Goal: Task Accomplishment & Management: Manage account settings

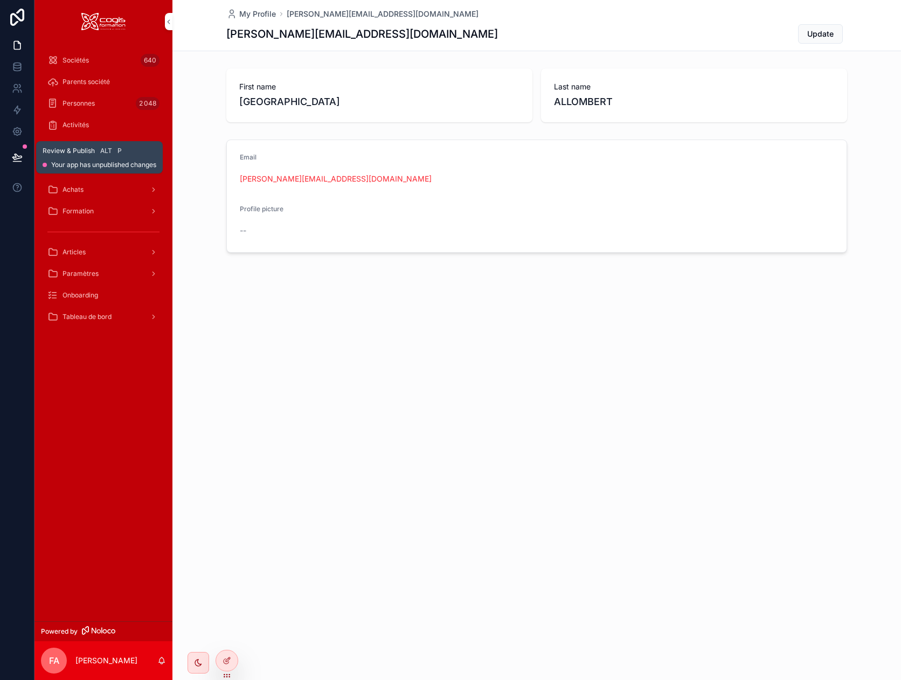
click at [19, 148] on button at bounding box center [17, 157] width 24 height 30
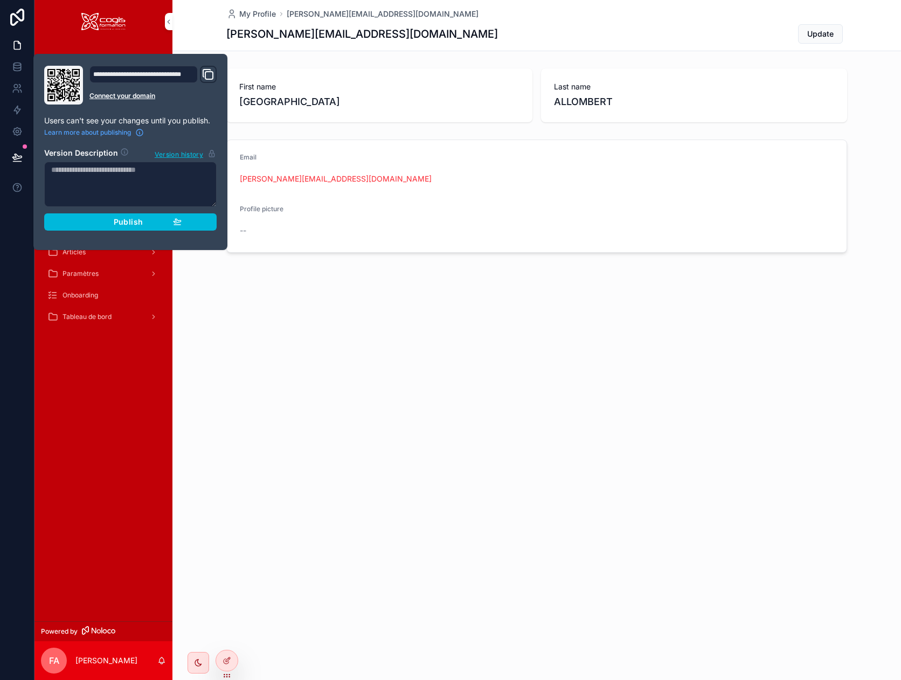
click at [105, 225] on div "Publish" at bounding box center [130, 222] width 102 height 10
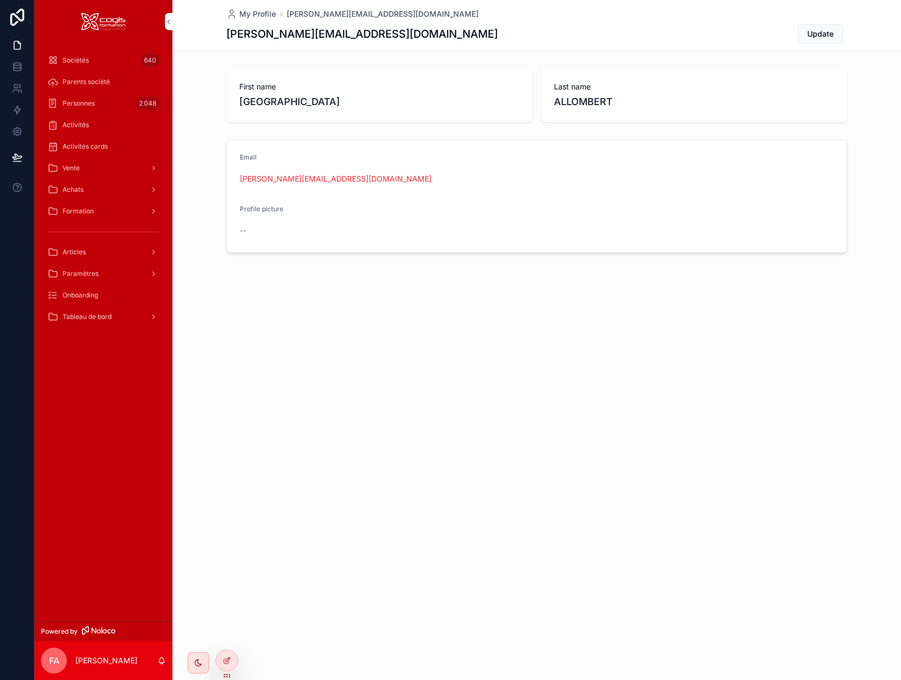
drag, startPoint x: 351, startPoint y: 333, endPoint x: 357, endPoint y: 334, distance: 6.1
click at [355, 334] on div "My Profile [PERSON_NAME][EMAIL_ADDRESS][DOMAIN_NAME] [DOMAIN_NAME][EMAIL_ADDRES…" at bounding box center [536, 340] width 729 height 680
click at [81, 209] on span "Formation" at bounding box center [78, 211] width 31 height 9
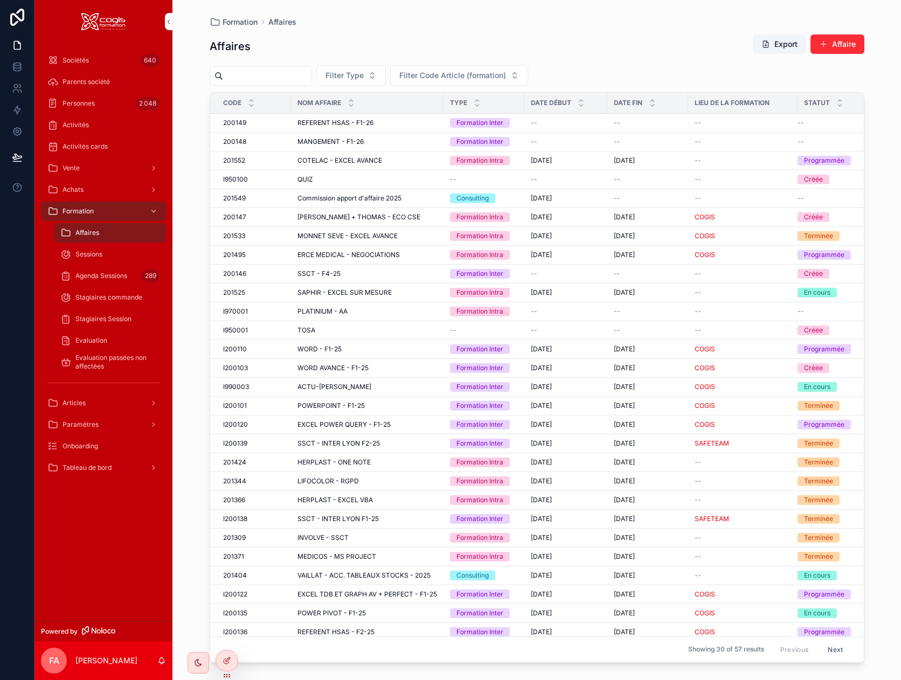
click at [111, 273] on span "Agenda Sessions" at bounding box center [101, 276] width 52 height 9
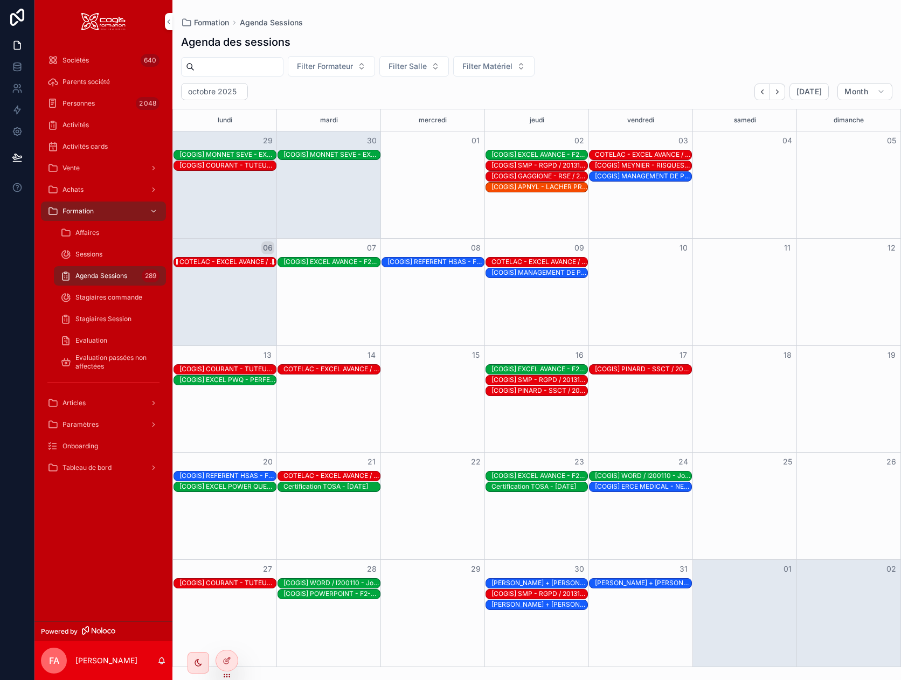
click at [232, 262] on div "COTELAC - EXCEL AVANCE / 201552 - Jour 3/6" at bounding box center [227, 262] width 96 height 9
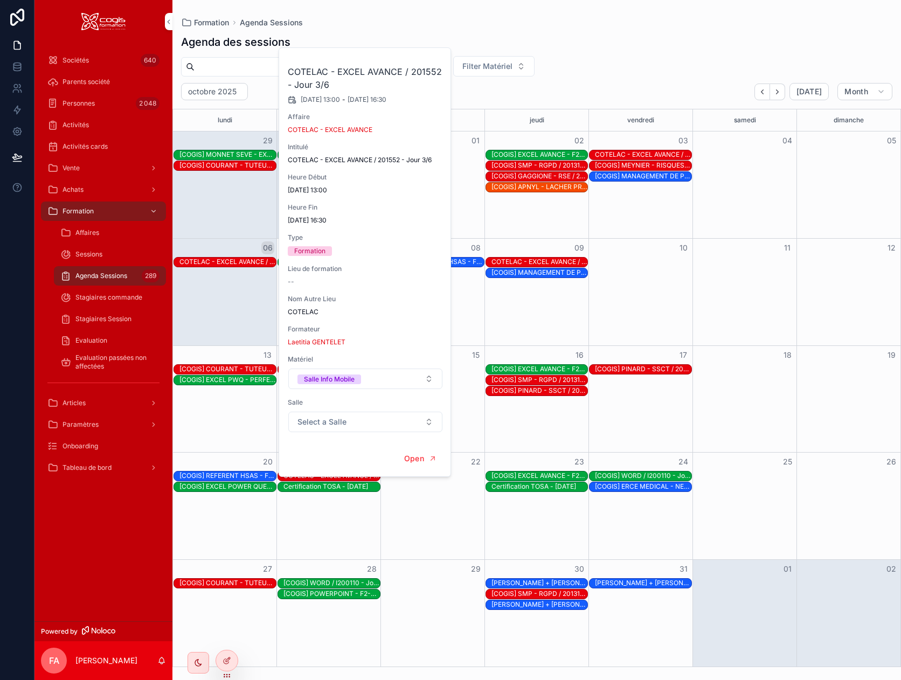
click at [536, 15] on div "Formation Agenda Sessions Agenda des sessions Filter Formateur Filter Salle Fil…" at bounding box center [536, 333] width 729 height 667
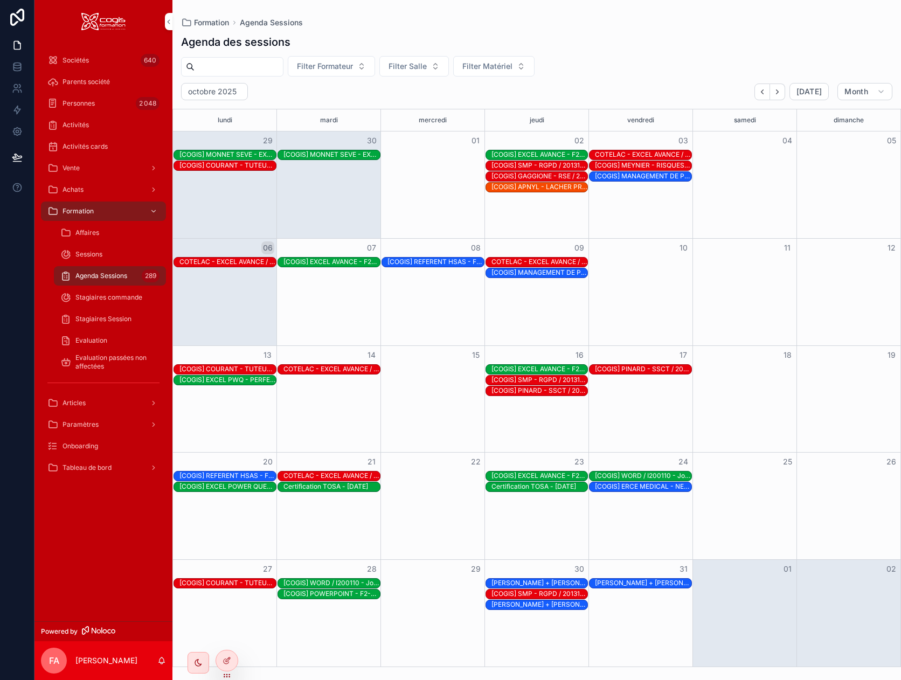
click at [68, 164] on span "Vente" at bounding box center [71, 168] width 17 height 9
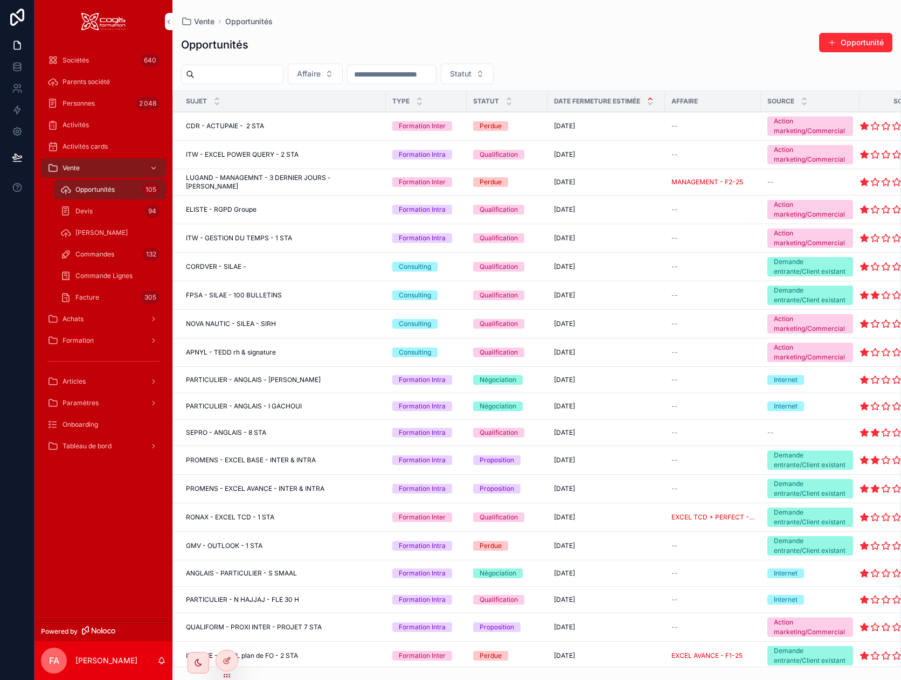
click at [81, 298] on span "Facture" at bounding box center [87, 297] width 24 height 9
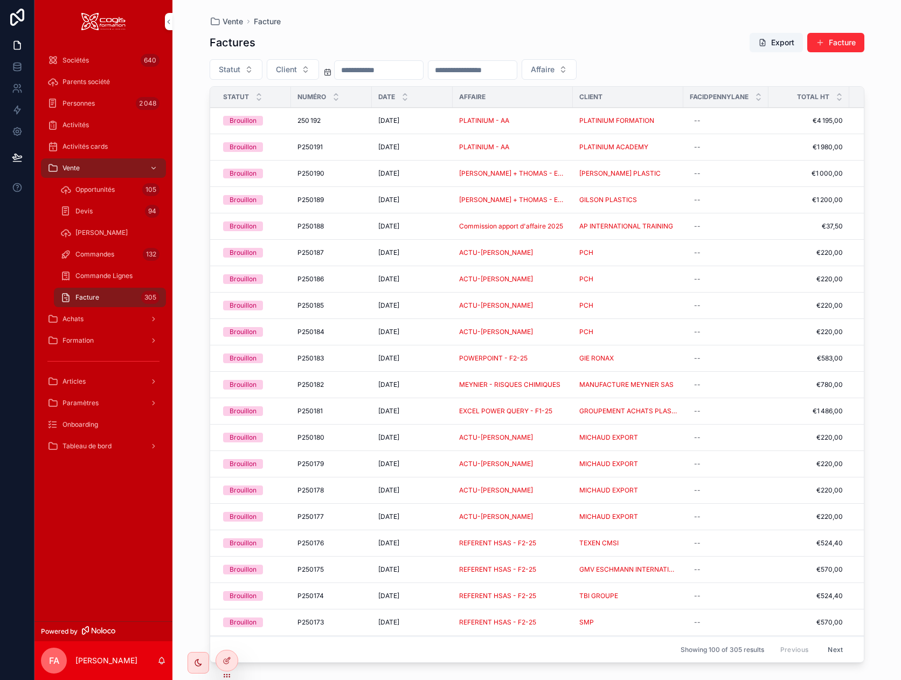
click at [244, 72] on button "Statut" at bounding box center [236, 69] width 53 height 20
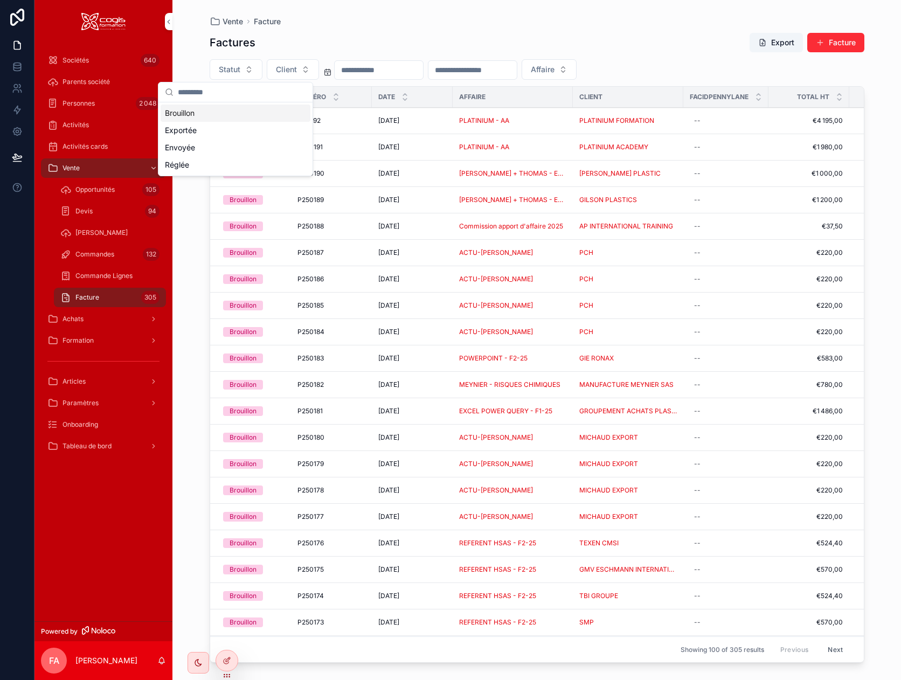
drag, startPoint x: 196, startPoint y: 115, endPoint x: 306, endPoint y: 115, distance: 110.0
click at [196, 115] on div "Brouillon" at bounding box center [236, 113] width 150 height 17
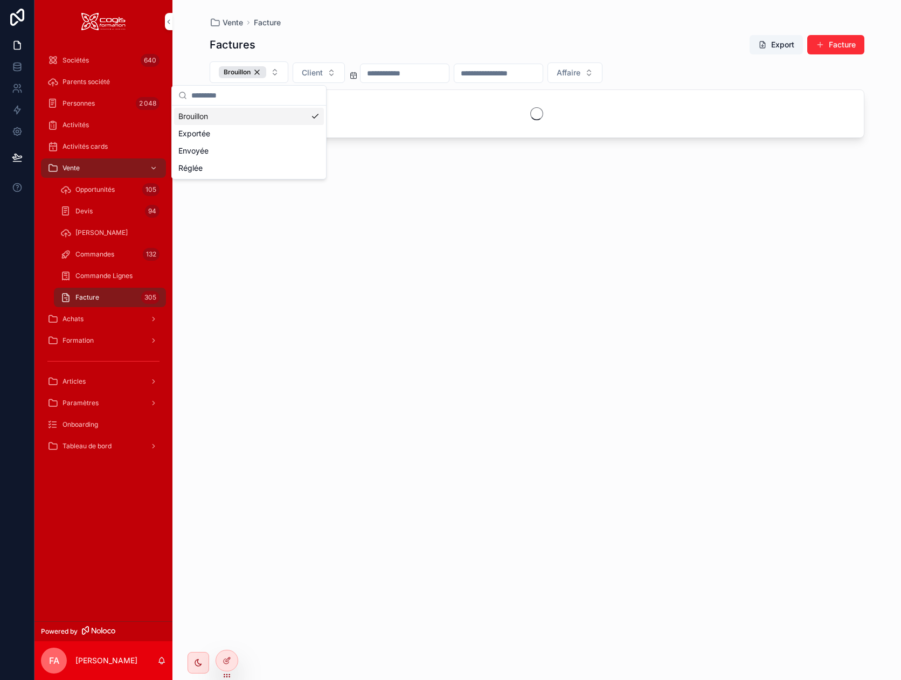
click at [426, 77] on input "scrollable content" at bounding box center [405, 73] width 88 height 15
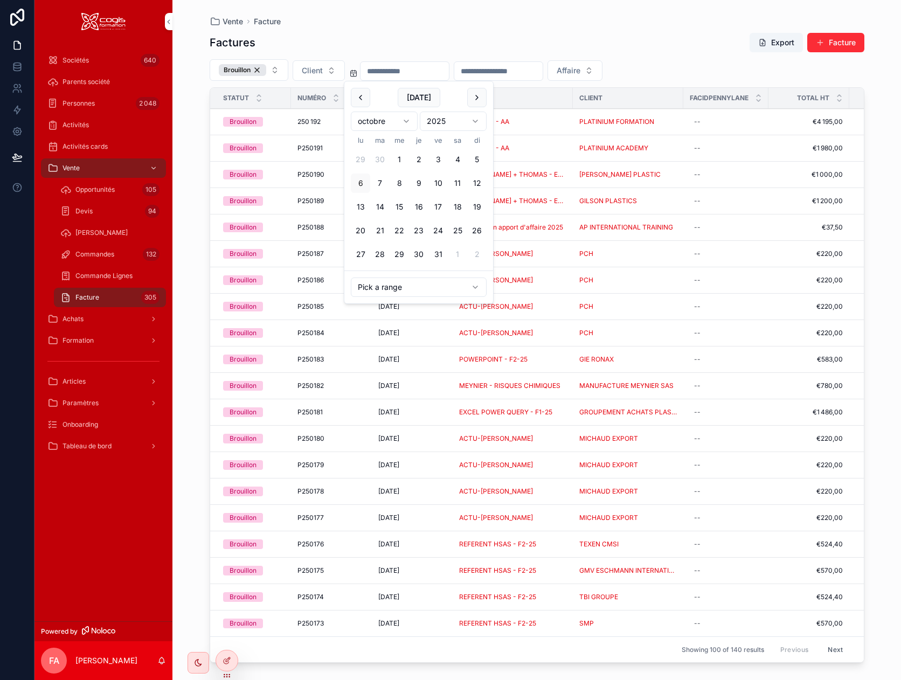
click at [395, 122] on html "Sociétés 640 Parents société Personnes 2 048 Activités Activités cards Vente Op…" at bounding box center [450, 340] width 901 height 680
click at [363, 159] on button "1" at bounding box center [360, 159] width 19 height 19
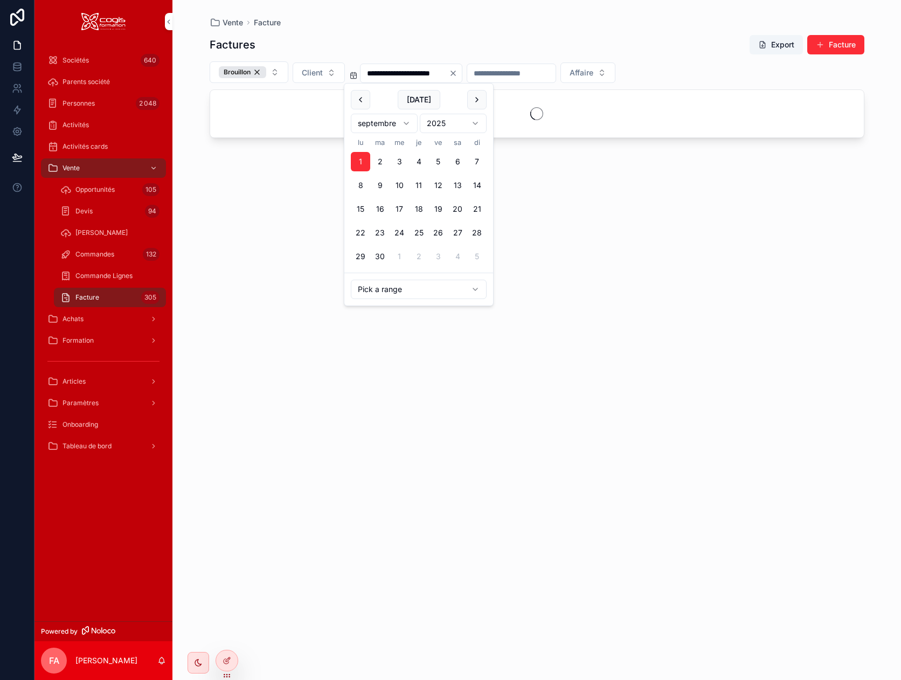
click at [381, 254] on button "30" at bounding box center [379, 256] width 19 height 19
type input "**********"
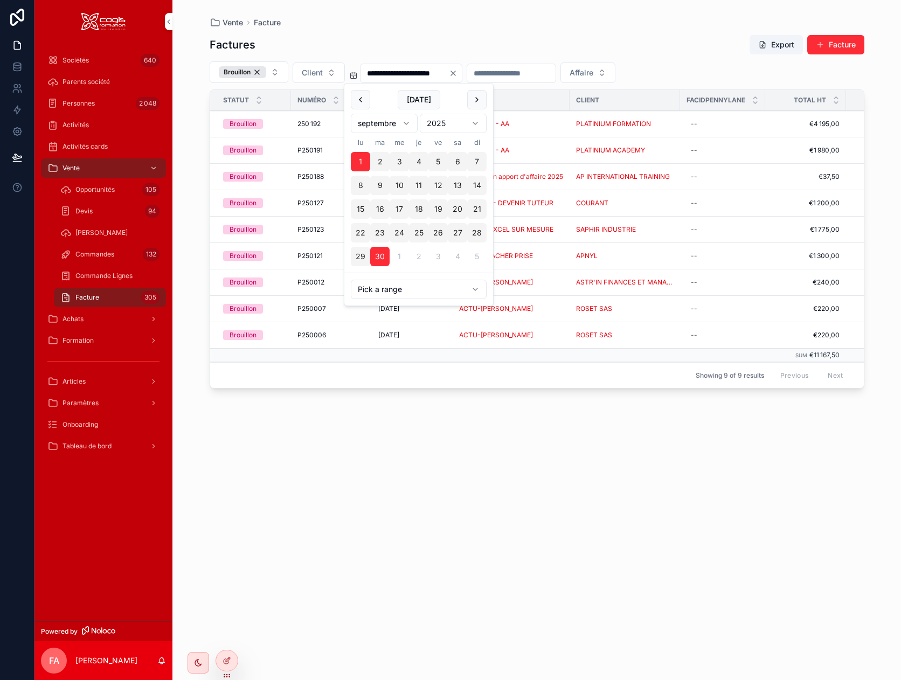
click at [507, 575] on div "**********" at bounding box center [537, 347] width 655 height 639
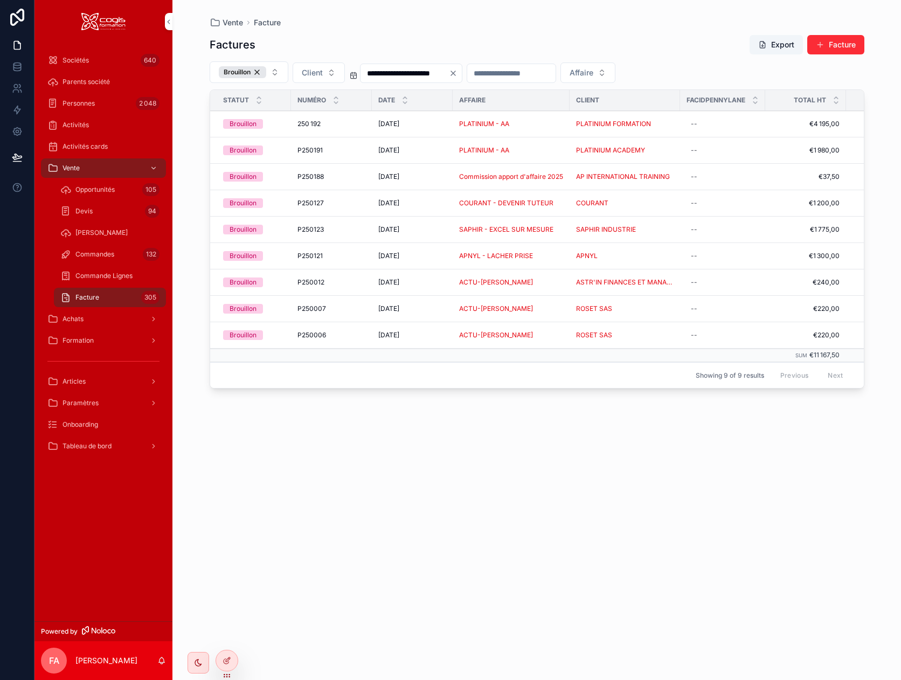
click at [661, 226] on div "SAPHIR INDUSTRIE" at bounding box center [625, 229] width 98 height 9
click at [546, 258] on div "APNYL - LACHER PRISE" at bounding box center [511, 256] width 104 height 9
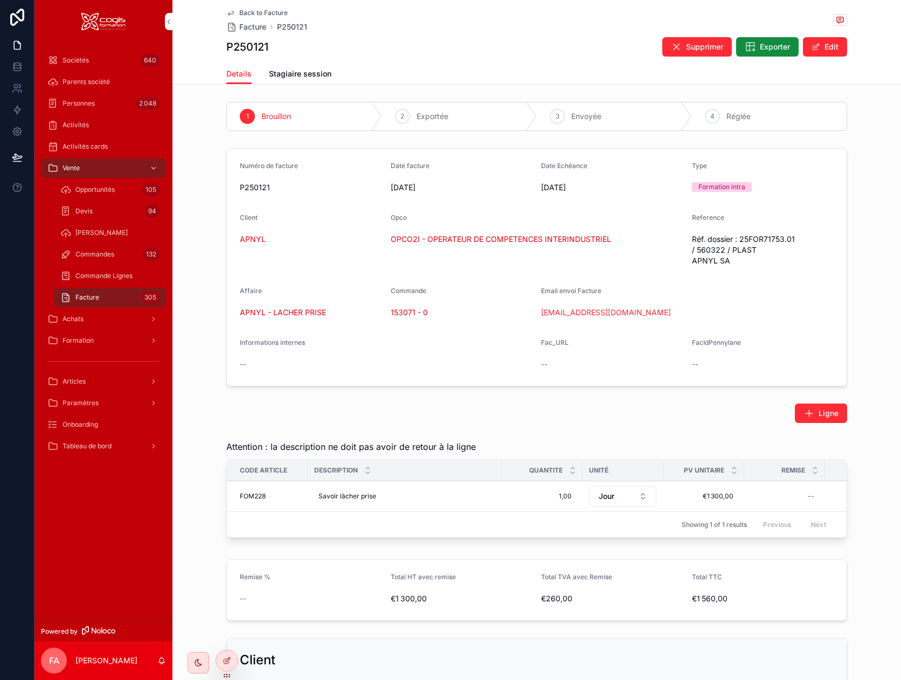
click at [226, 10] on icon "scrollable content" at bounding box center [230, 13] width 9 height 9
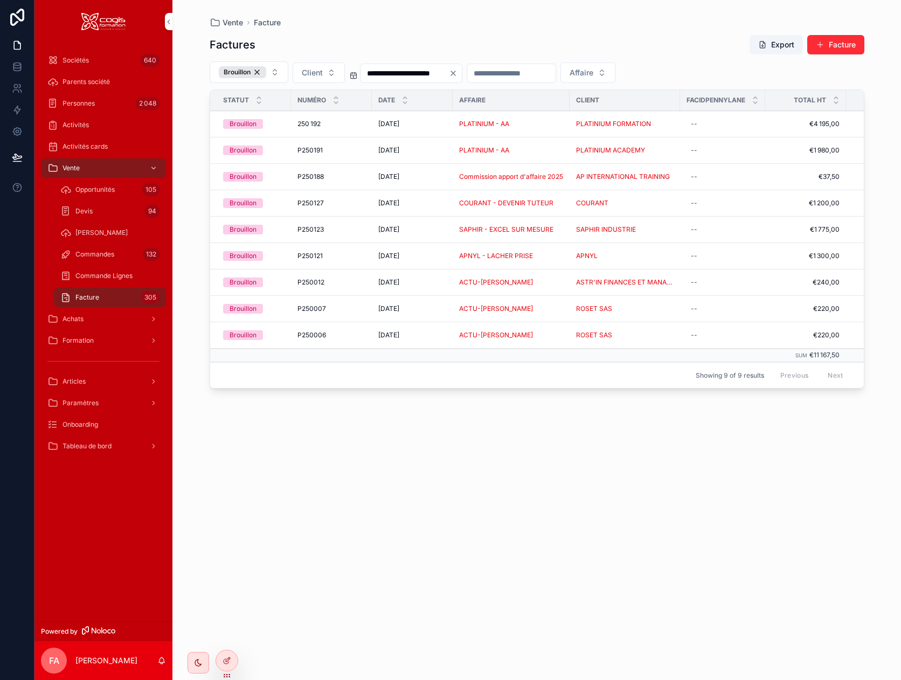
click at [639, 205] on div "COURANT" at bounding box center [625, 203] width 98 height 9
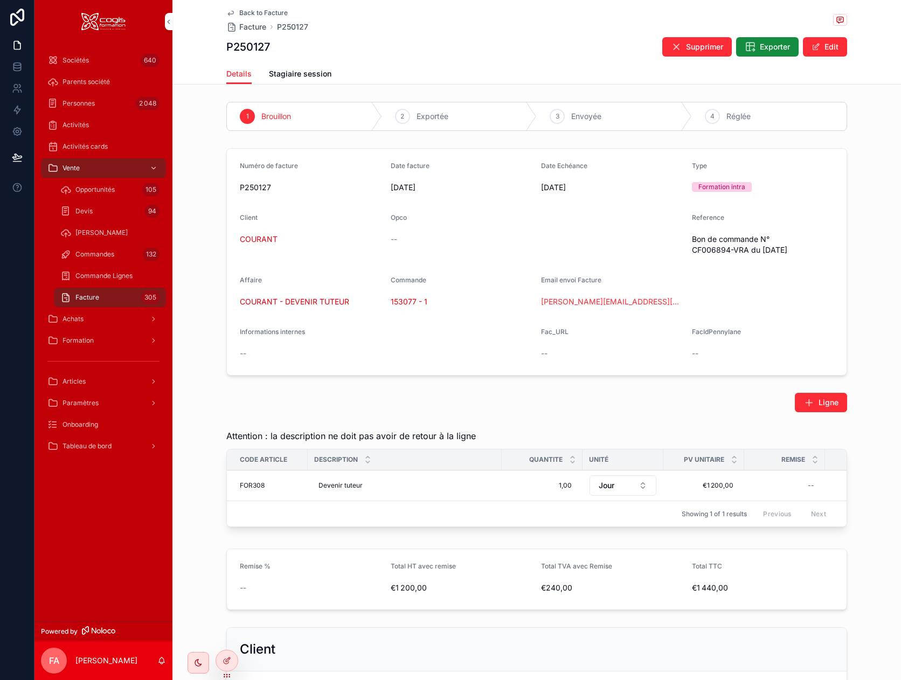
click at [226, 11] on icon "scrollable content" at bounding box center [230, 13] width 9 height 9
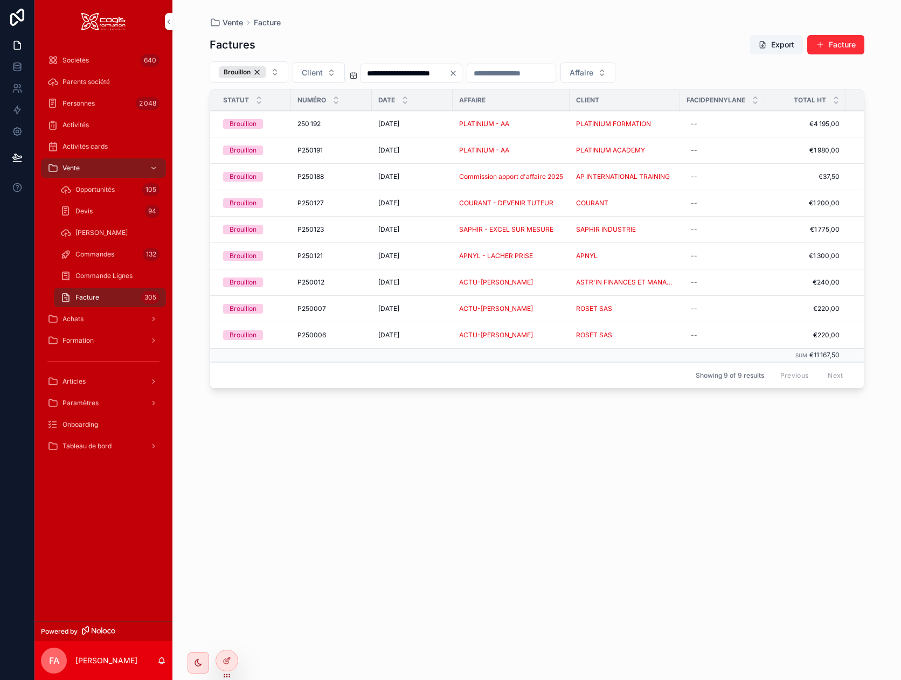
click at [433, 230] on div "[DATE] [DATE]" at bounding box center [412, 229] width 68 height 9
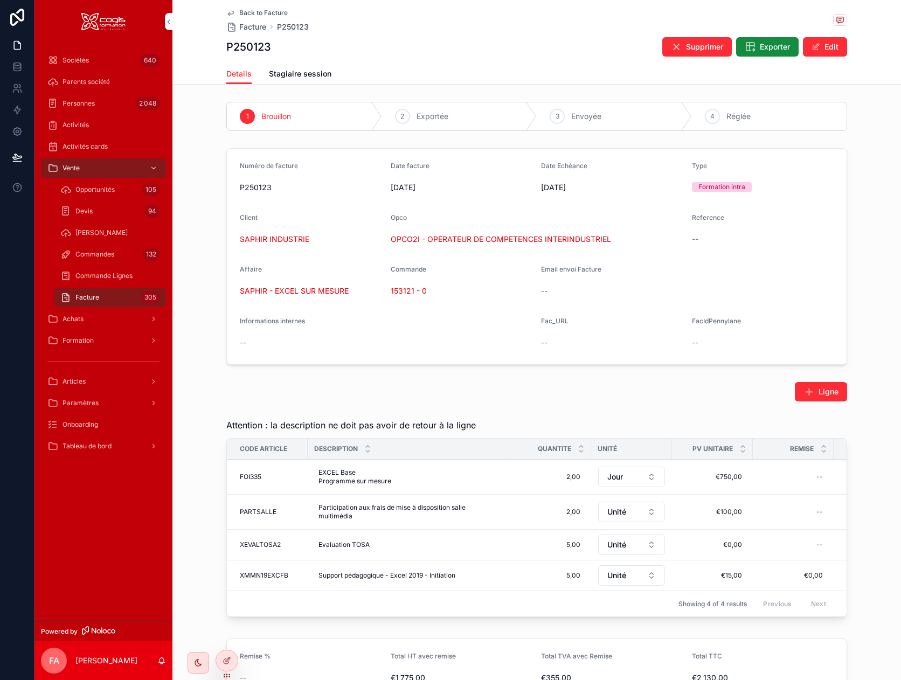
click at [226, 12] on icon "scrollable content" at bounding box center [230, 13] width 9 height 9
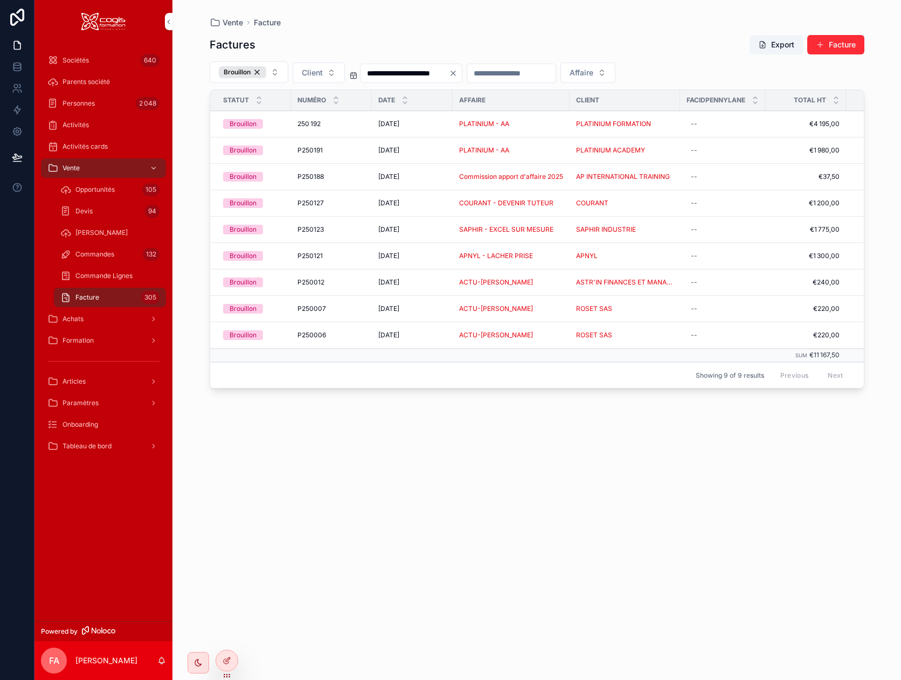
click at [558, 256] on div "APNYL - LACHER PRISE" at bounding box center [511, 256] width 104 height 9
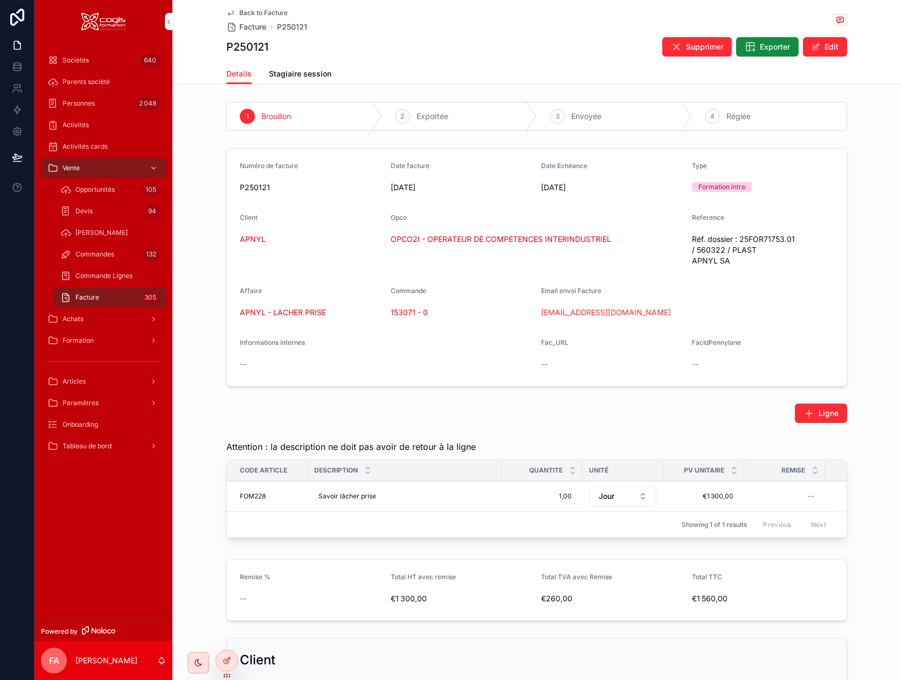
click at [286, 74] on span "Stagiaire session" at bounding box center [300, 73] width 63 height 11
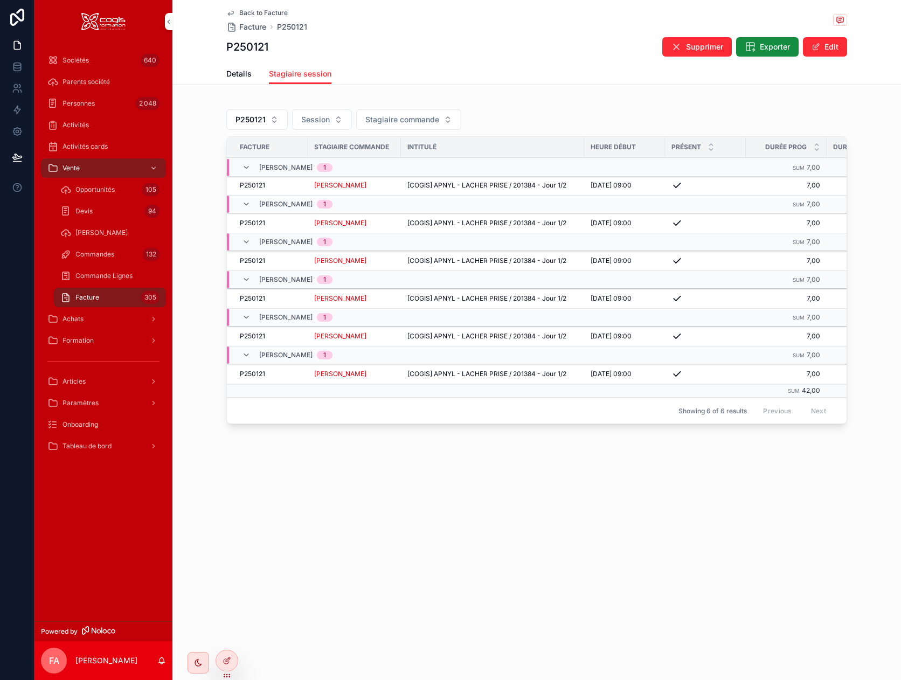
click at [238, 75] on span "Details" at bounding box center [238, 73] width 25 height 11
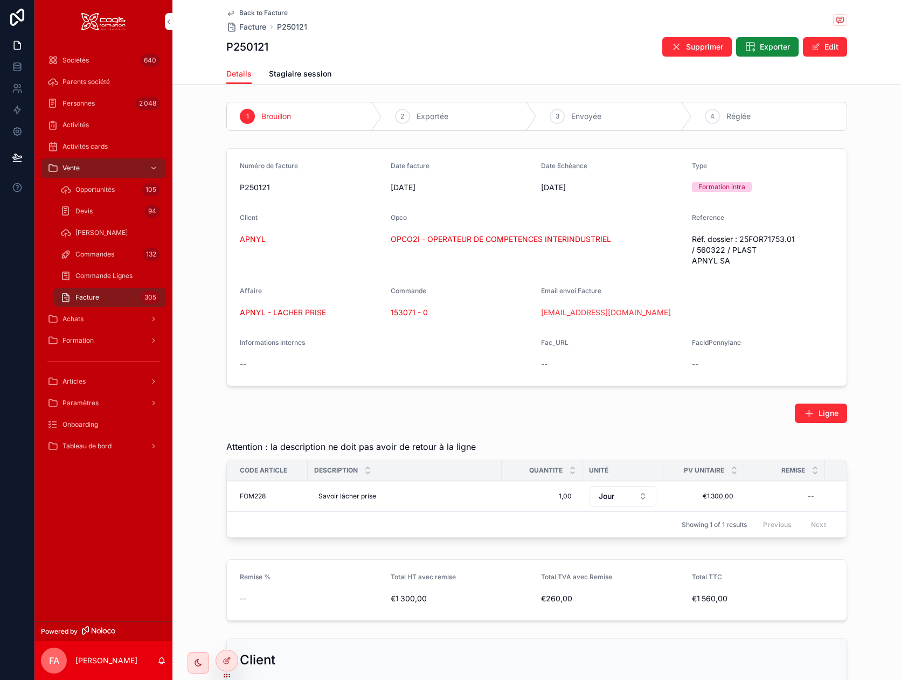
click at [771, 49] on span "Exporter" at bounding box center [775, 47] width 30 height 11
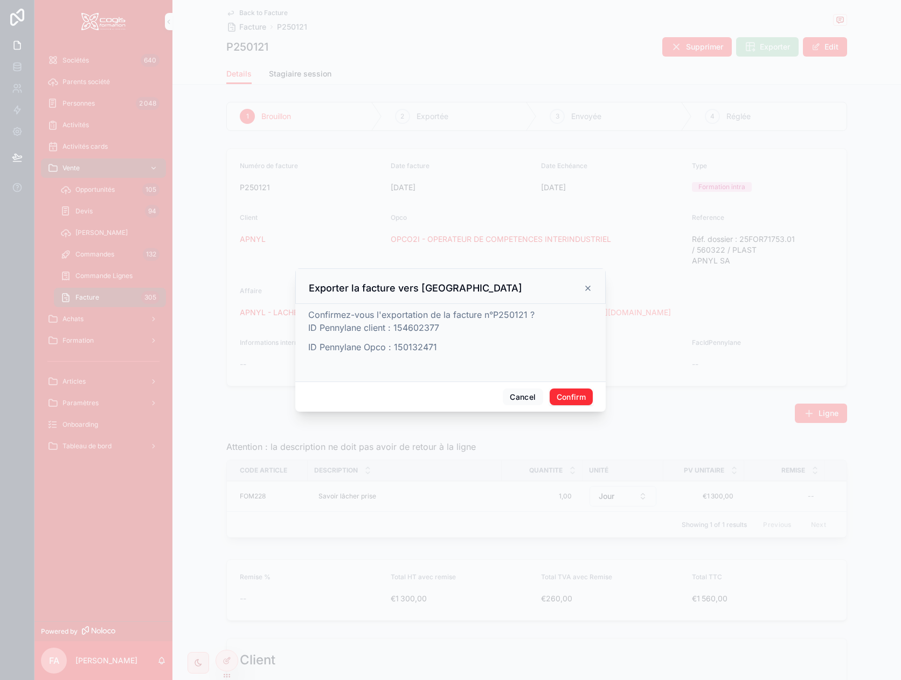
click at [566, 395] on button "Confirm" at bounding box center [571, 397] width 43 height 17
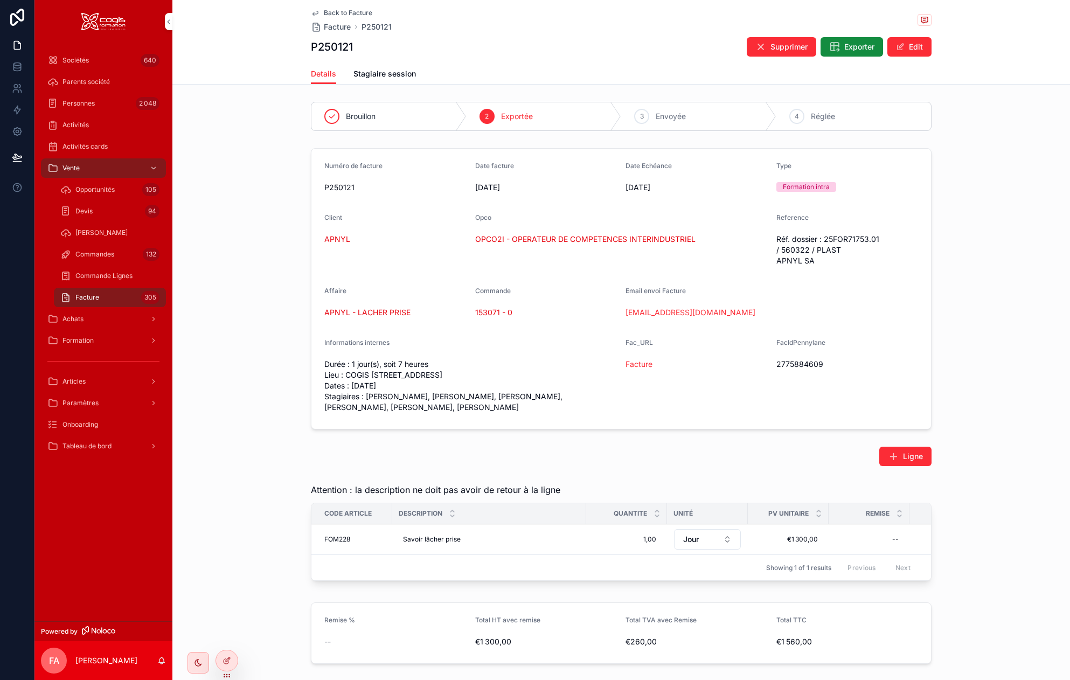
drag, startPoint x: 919, startPoint y: 44, endPoint x: 661, endPoint y: 113, distance: 267.2
click at [865, 45] on button "Edit" at bounding box center [910, 46] width 44 height 19
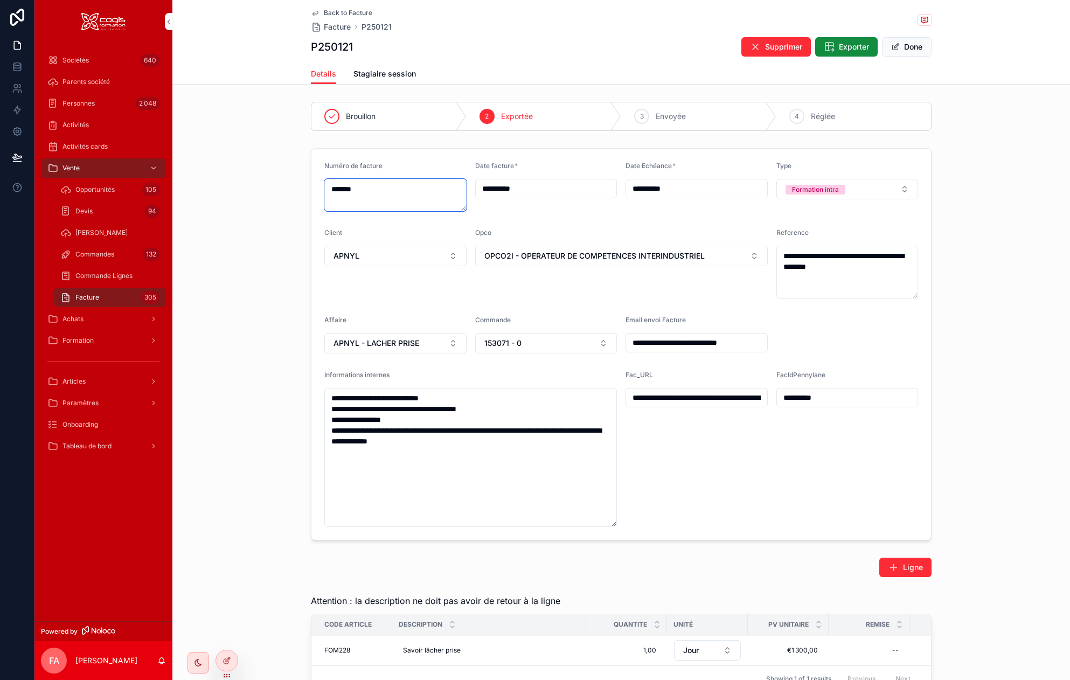
drag, startPoint x: 365, startPoint y: 197, endPoint x: 946, endPoint y: 190, distance: 581.6
click at [315, 188] on form "**********" at bounding box center [622, 344] width 620 height 391
type textarea "**********"
click at [656, 116] on span "Envoyée" at bounding box center [671, 116] width 30 height 11
click at [865, 50] on button "Done" at bounding box center [907, 46] width 50 height 19
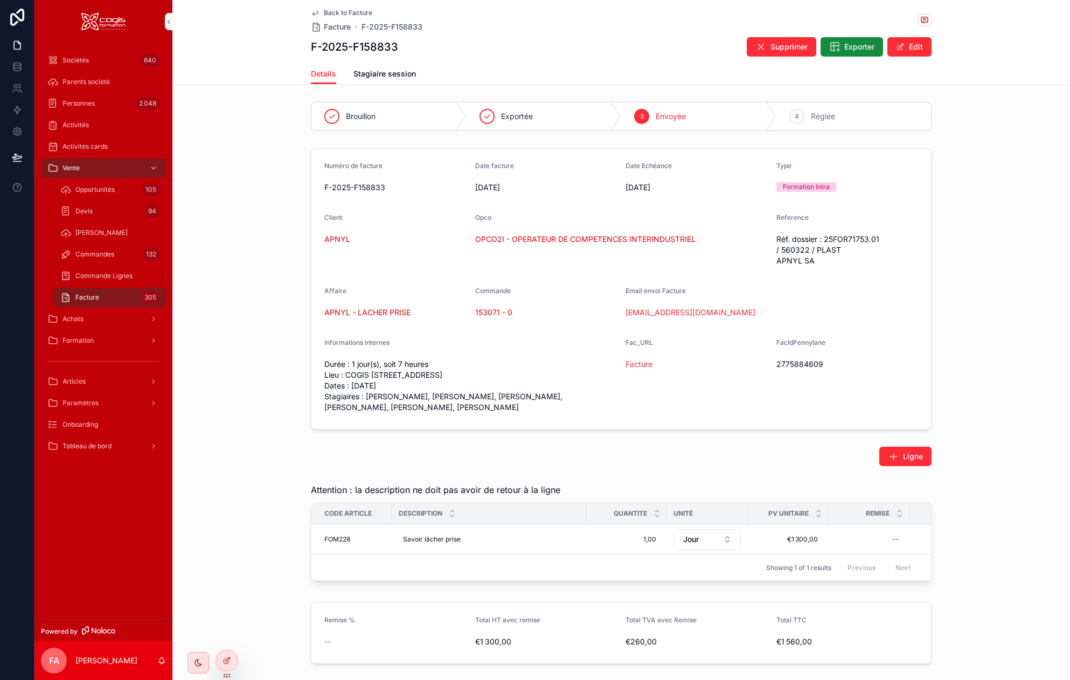
click at [313, 14] on icon "scrollable content" at bounding box center [315, 13] width 9 height 9
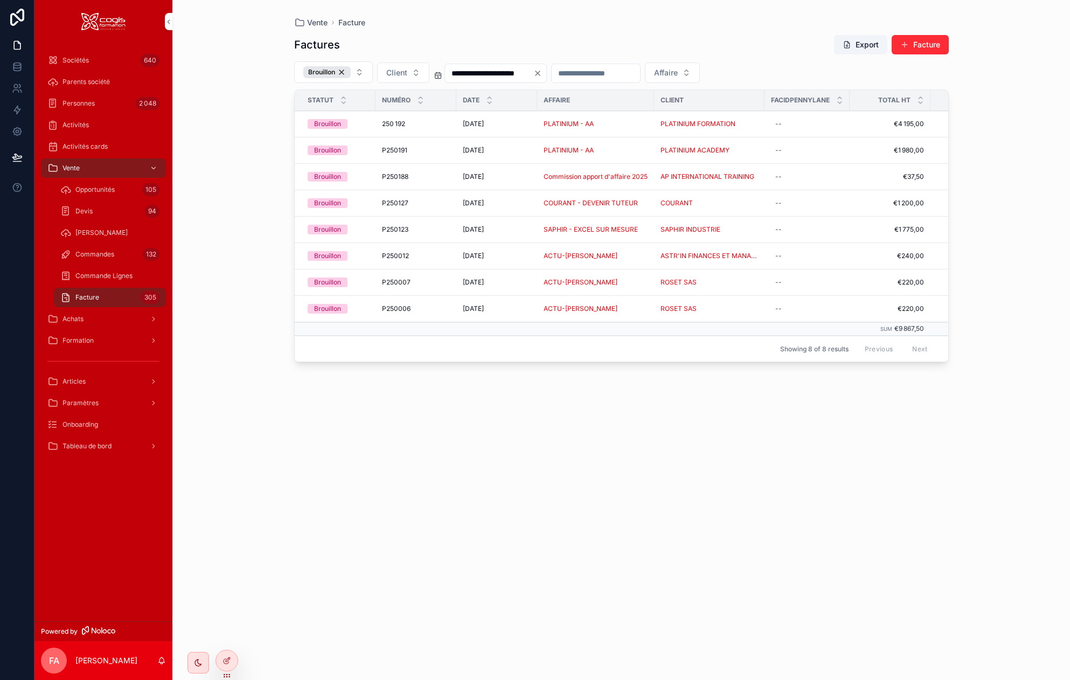
click at [519, 176] on div "[DATE] [DATE]" at bounding box center [497, 176] width 68 height 9
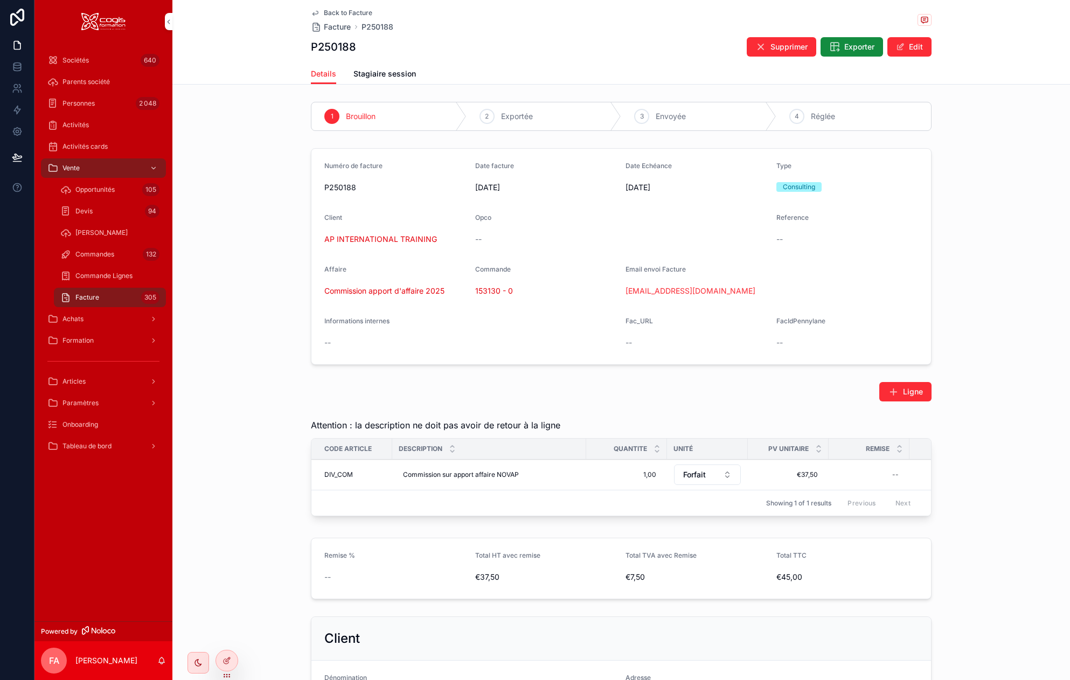
drag, startPoint x: 130, startPoint y: 527, endPoint x: 113, endPoint y: 459, distance: 70.2
click at [126, 512] on div "Sociétés 640 Parents société Personnes 2 048 Activités Activités cards Vente Op…" at bounding box center [103, 332] width 138 height 578
click at [78, 382] on span "Articles" at bounding box center [74, 381] width 23 height 9
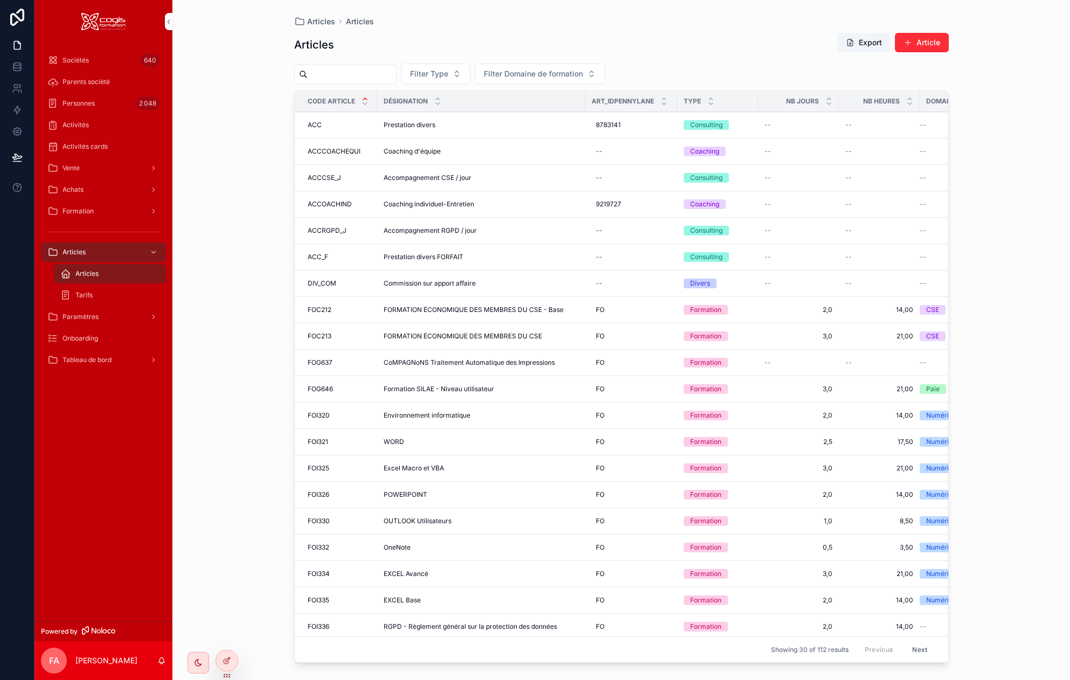
click at [329, 74] on input "scrollable content" at bounding box center [352, 74] width 88 height 15
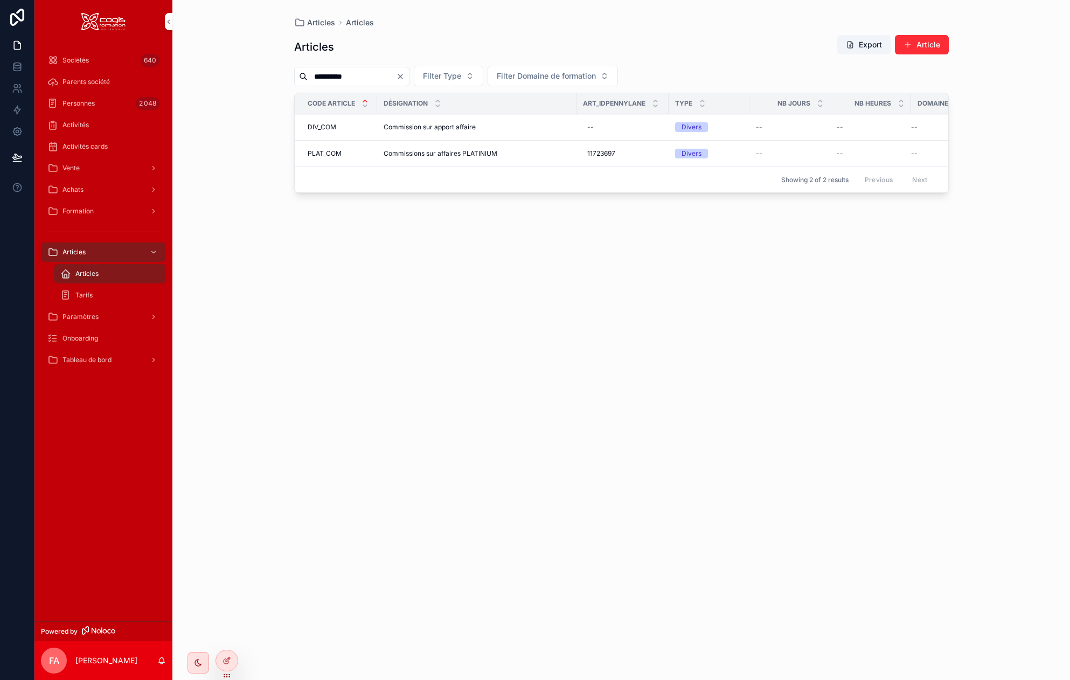
type input "**********"
click at [358, 153] on div "PLAT_COM PLAT_COM" at bounding box center [339, 153] width 63 height 9
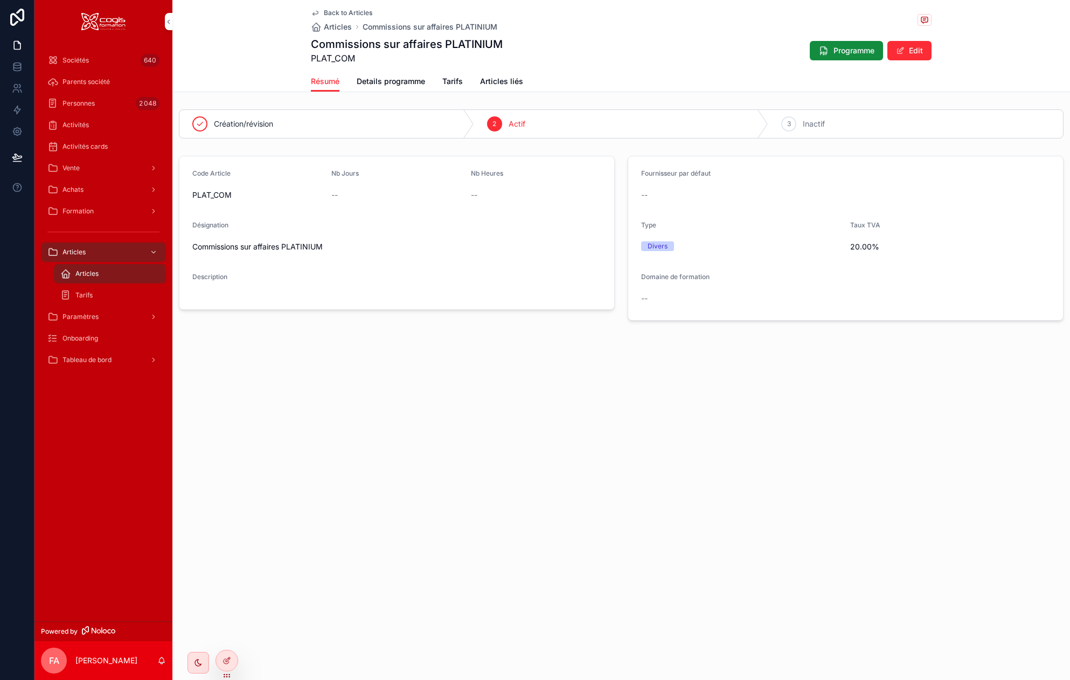
click at [376, 82] on span "Details programme" at bounding box center [391, 81] width 68 height 11
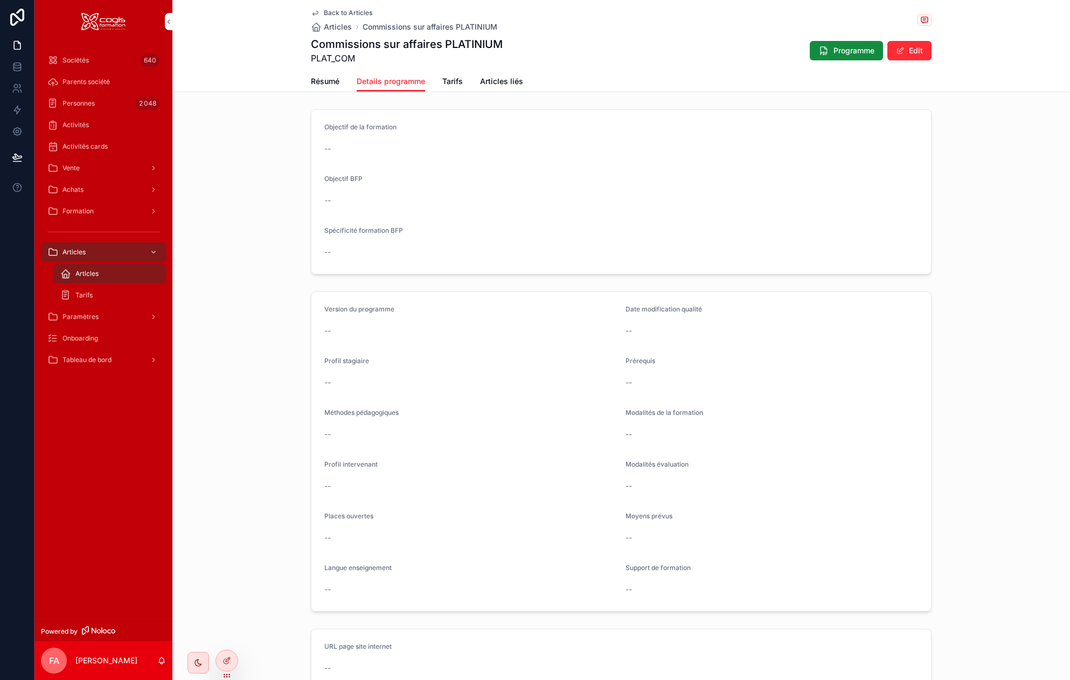
click at [311, 80] on span "Résumé" at bounding box center [325, 81] width 29 height 11
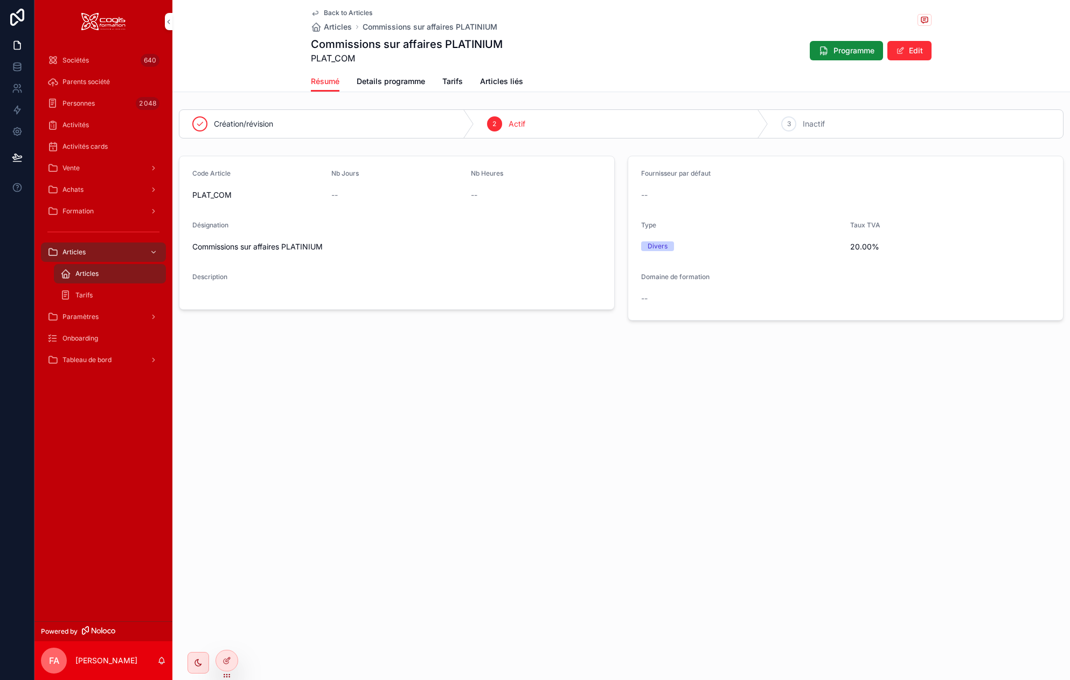
click at [315, 13] on icon "scrollable content" at bounding box center [315, 13] width 9 height 9
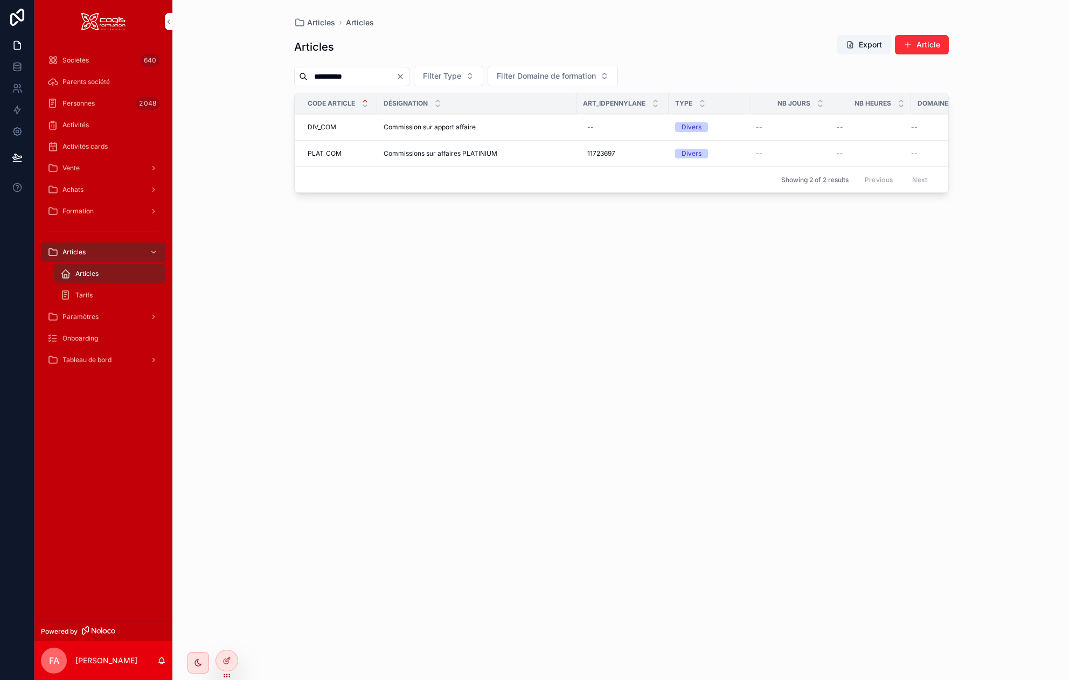
click at [609, 154] on span "11723697" at bounding box center [602, 153] width 28 height 9
drag, startPoint x: 637, startPoint y: 169, endPoint x: 583, endPoint y: 164, distance: 54.1
click at [583, 164] on div "********" at bounding box center [656, 175] width 155 height 53
click at [603, 132] on div "--" at bounding box center [622, 127] width 79 height 17
type textarea "********"
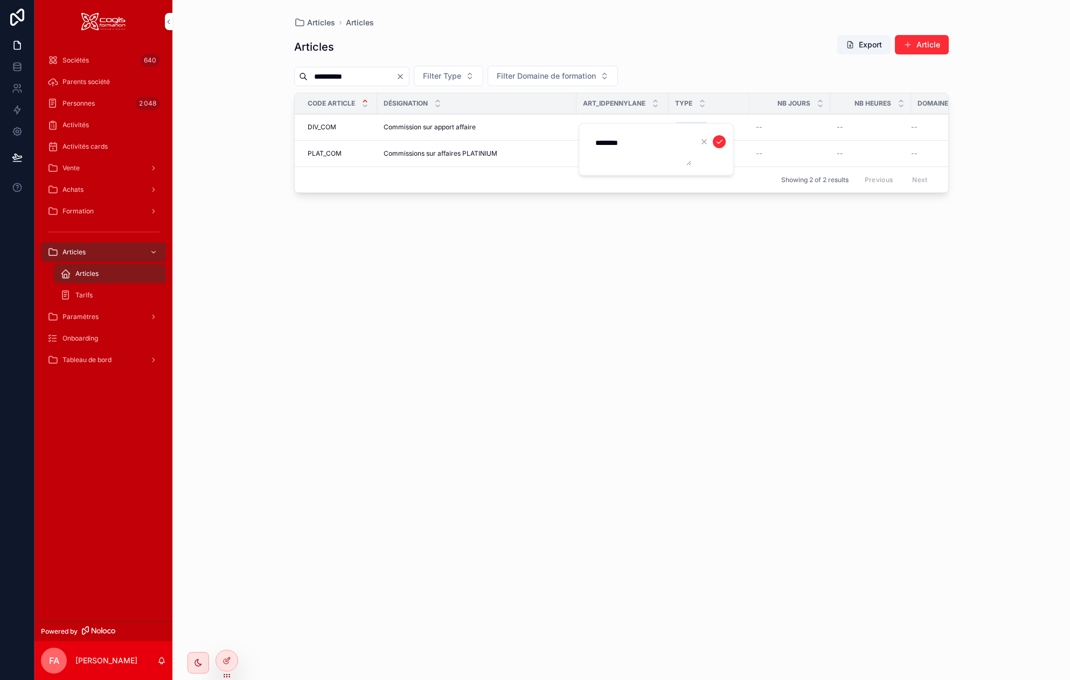
click at [651, 282] on div "**********" at bounding box center [621, 347] width 655 height 639
click at [624, 124] on div "--" at bounding box center [622, 127] width 79 height 17
click at [718, 139] on icon "scrollable content" at bounding box center [719, 141] width 9 height 9
click at [229, 660] on icon at bounding box center [227, 661] width 9 height 9
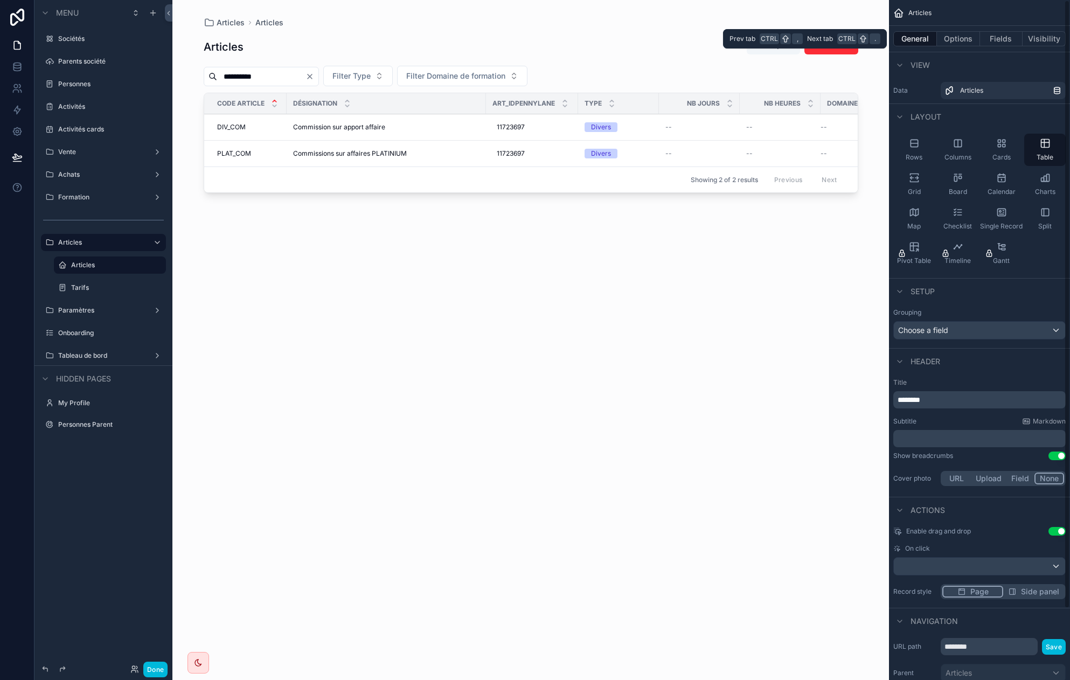
click at [865, 40] on button "Fields" at bounding box center [1001, 38] width 43 height 15
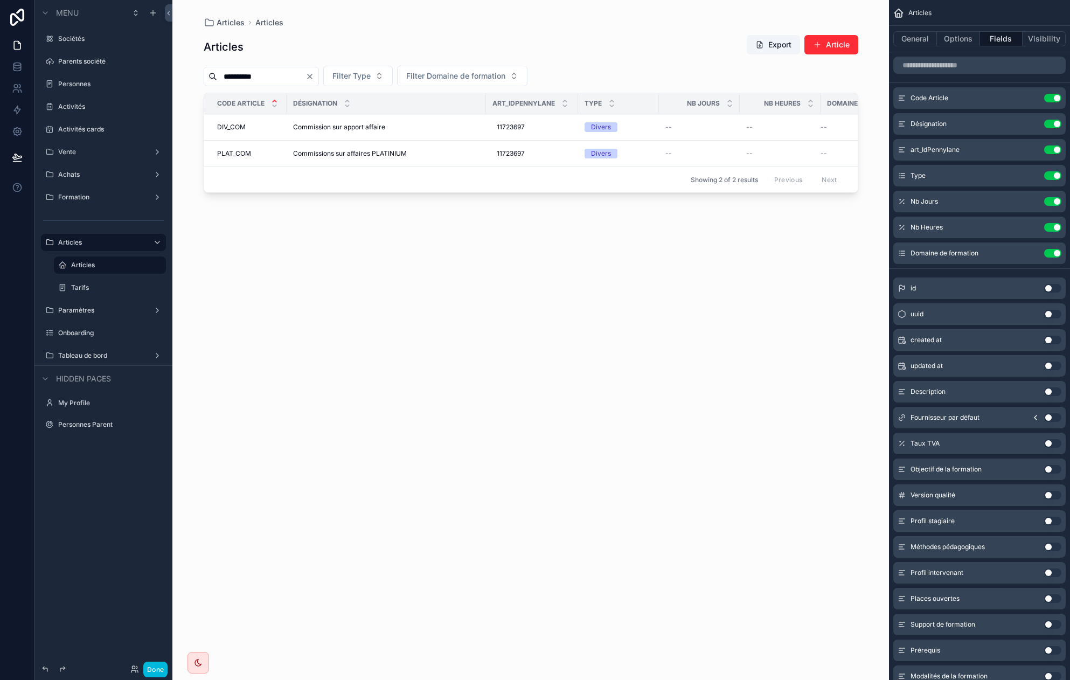
click at [865, 148] on button "Use setting" at bounding box center [1053, 150] width 17 height 9
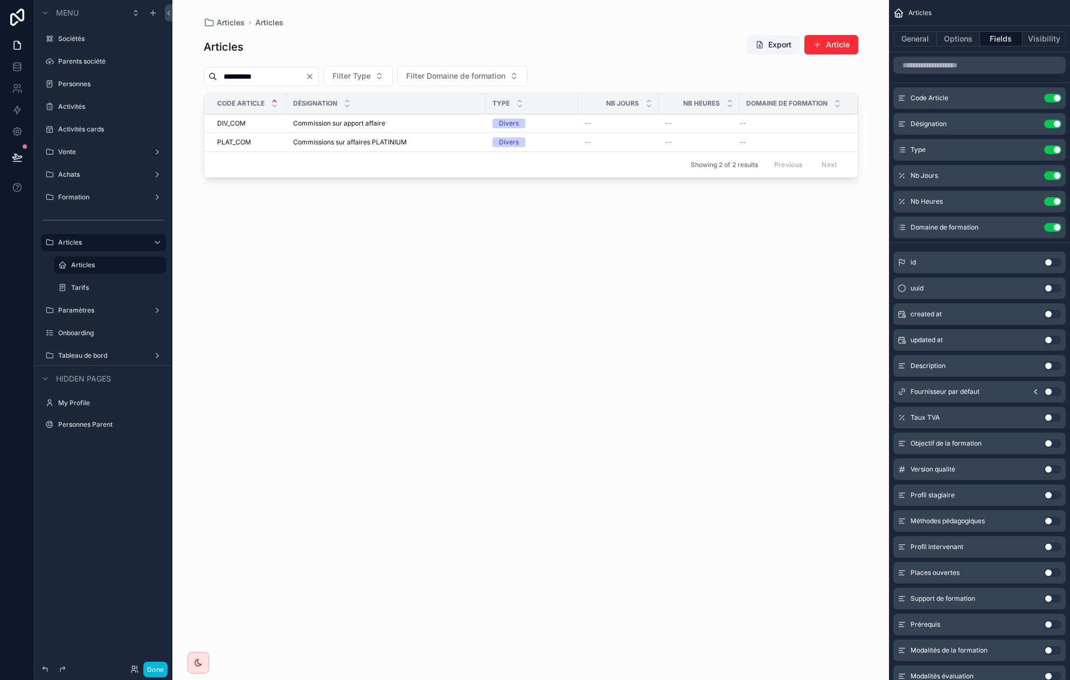
click at [293, 348] on div "scrollable content" at bounding box center [530, 333] width 689 height 667
click at [160, 669] on button "Done" at bounding box center [155, 670] width 24 height 16
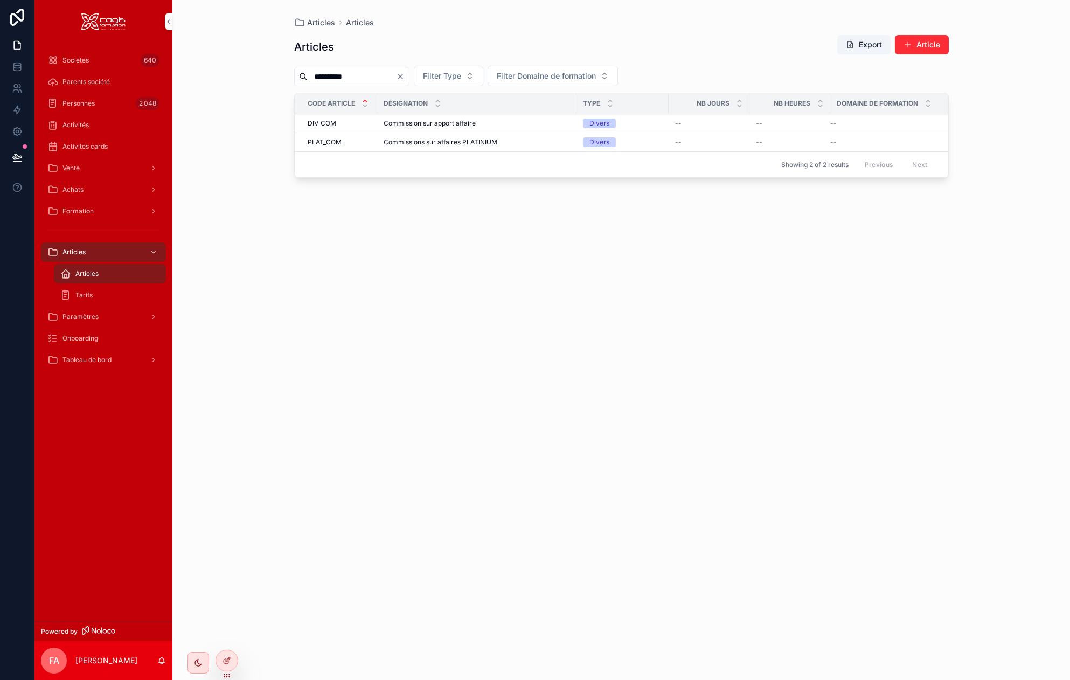
click at [92, 164] on div "Vente" at bounding box center [103, 168] width 112 height 17
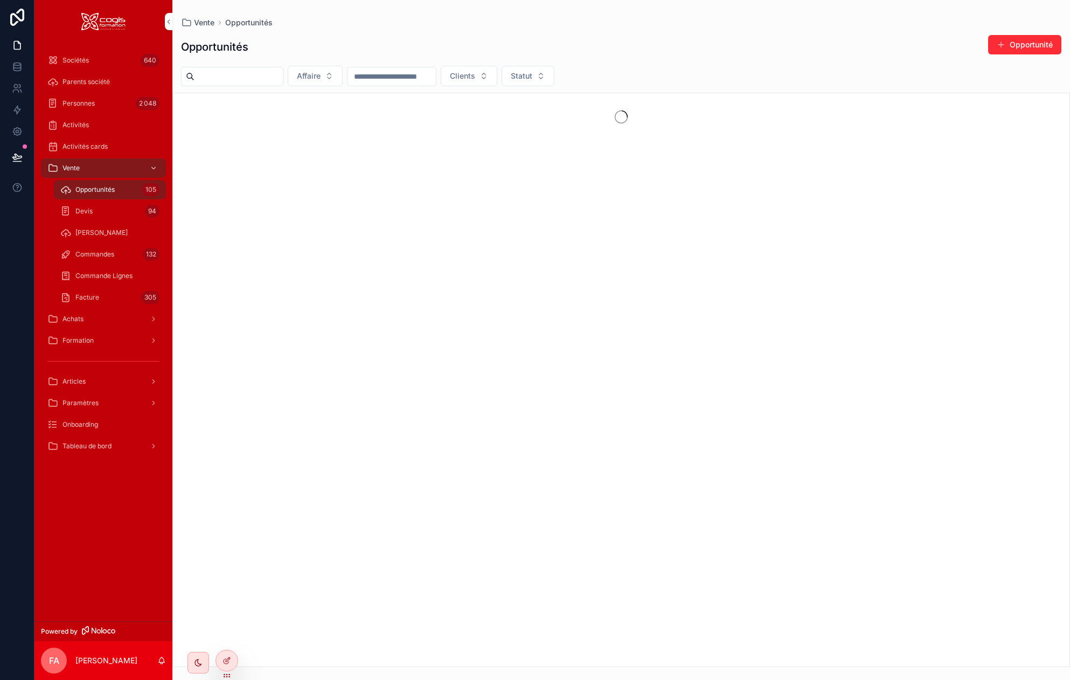
click at [98, 294] on span "Facture" at bounding box center [87, 297] width 24 height 9
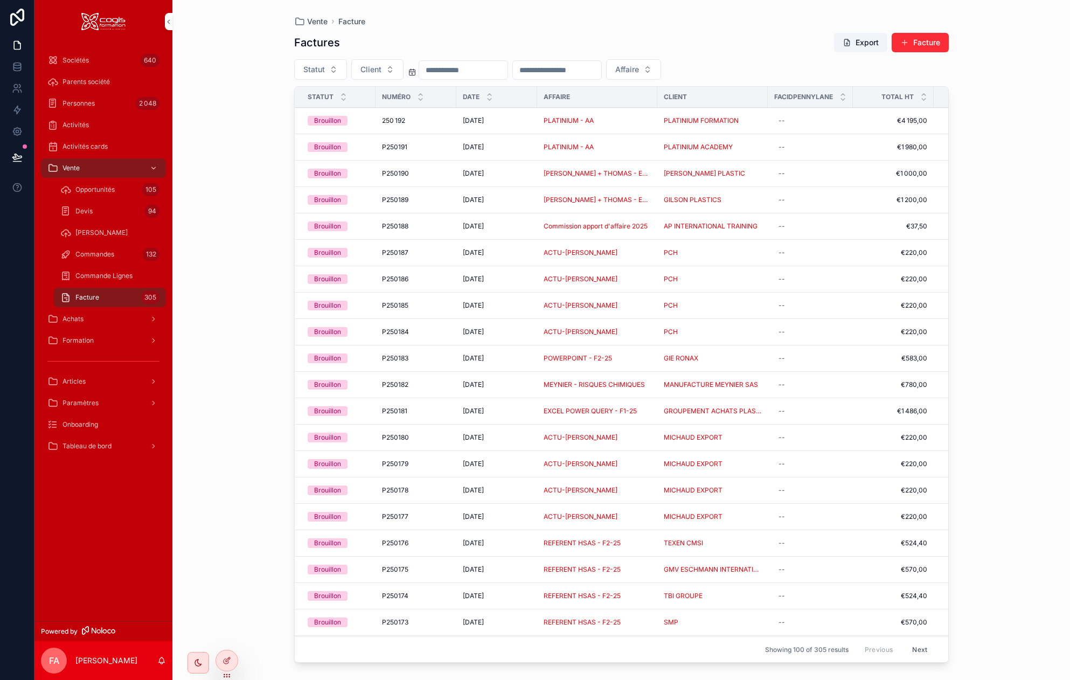
click at [312, 68] on span "Statut" at bounding box center [314, 69] width 22 height 11
click at [285, 114] on div "Brouillon" at bounding box center [320, 113] width 150 height 17
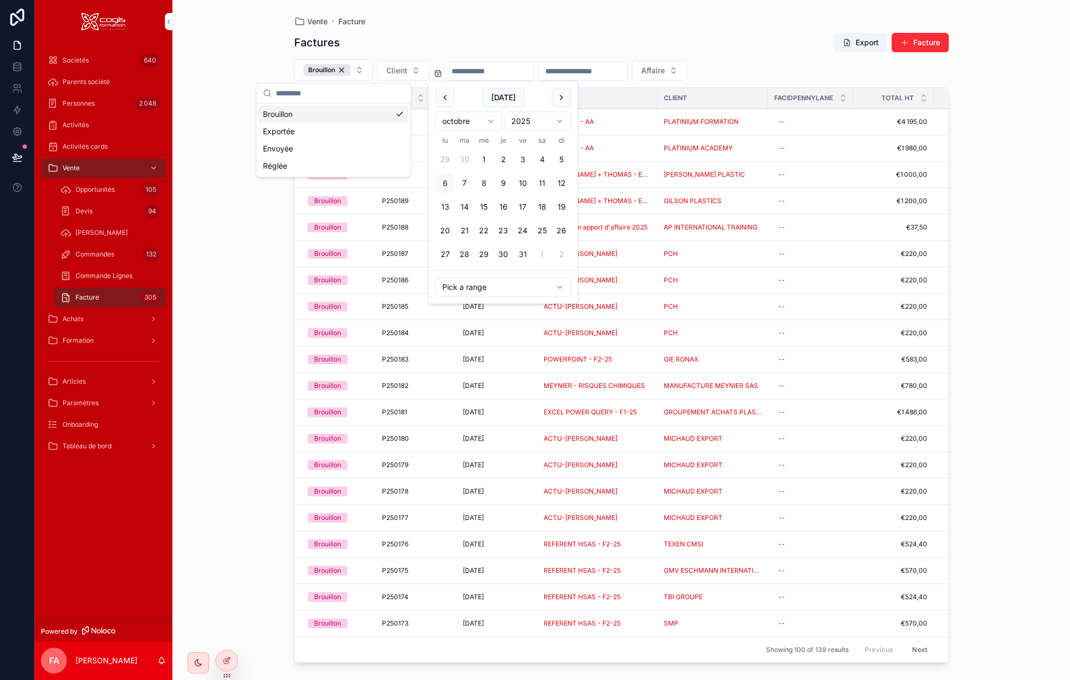
click at [467, 73] on input "scrollable content" at bounding box center [489, 71] width 88 height 15
click at [460, 120] on html "Sociétés 640 Parents société Personnes 2 048 Activités Activités cards Vente Op…" at bounding box center [535, 340] width 1070 height 680
click at [445, 159] on button "1" at bounding box center [445, 159] width 19 height 19
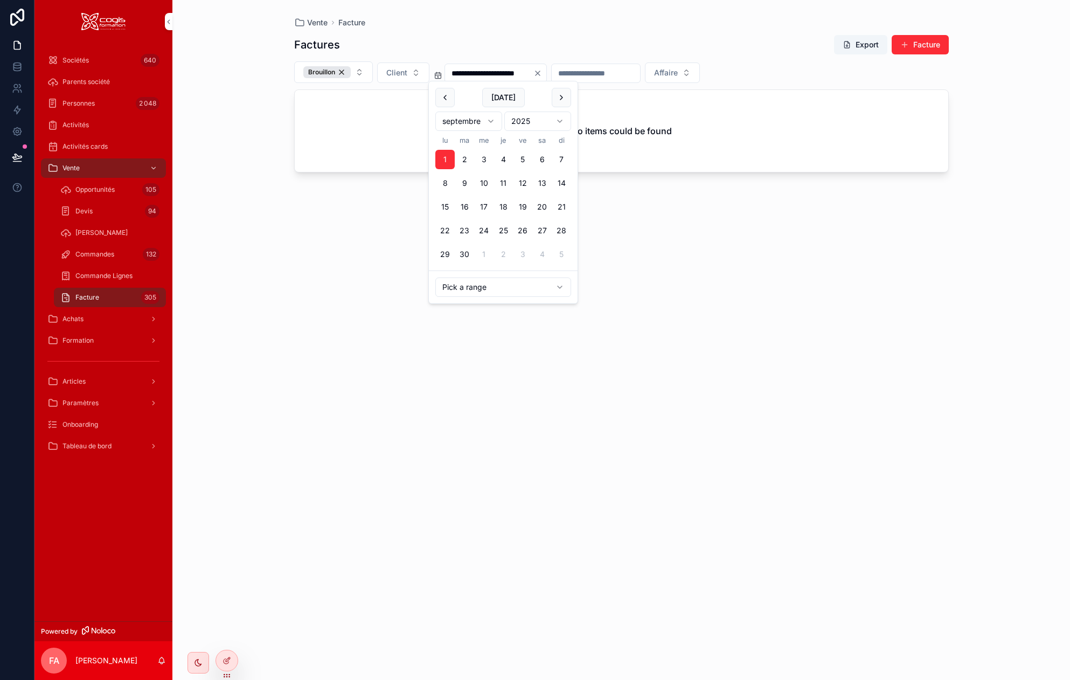
click at [466, 252] on button "30" at bounding box center [464, 254] width 19 height 19
type input "**********"
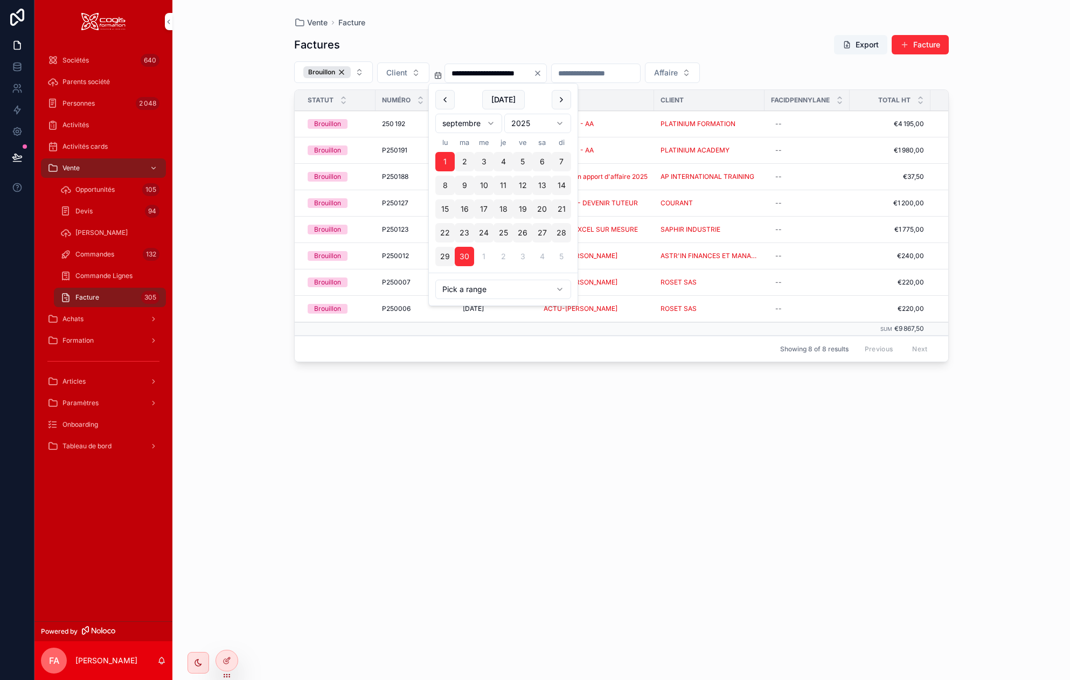
click at [712, 24] on div "Vente Facture" at bounding box center [621, 22] width 655 height 11
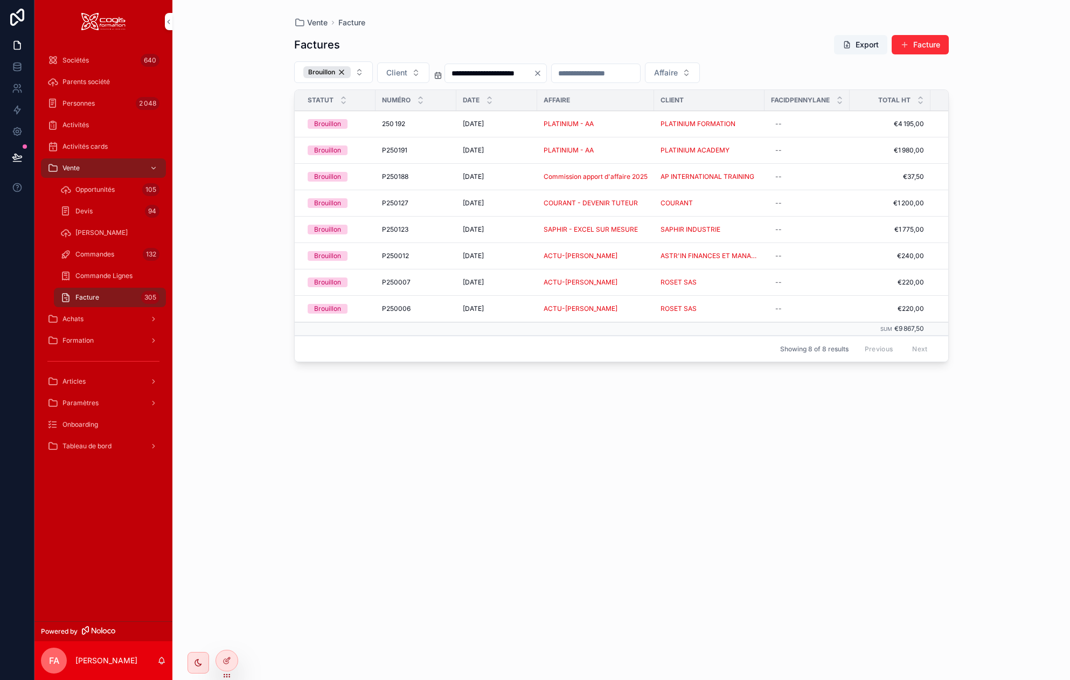
click at [431, 120] on div "250 192 250 192" at bounding box center [416, 124] width 68 height 9
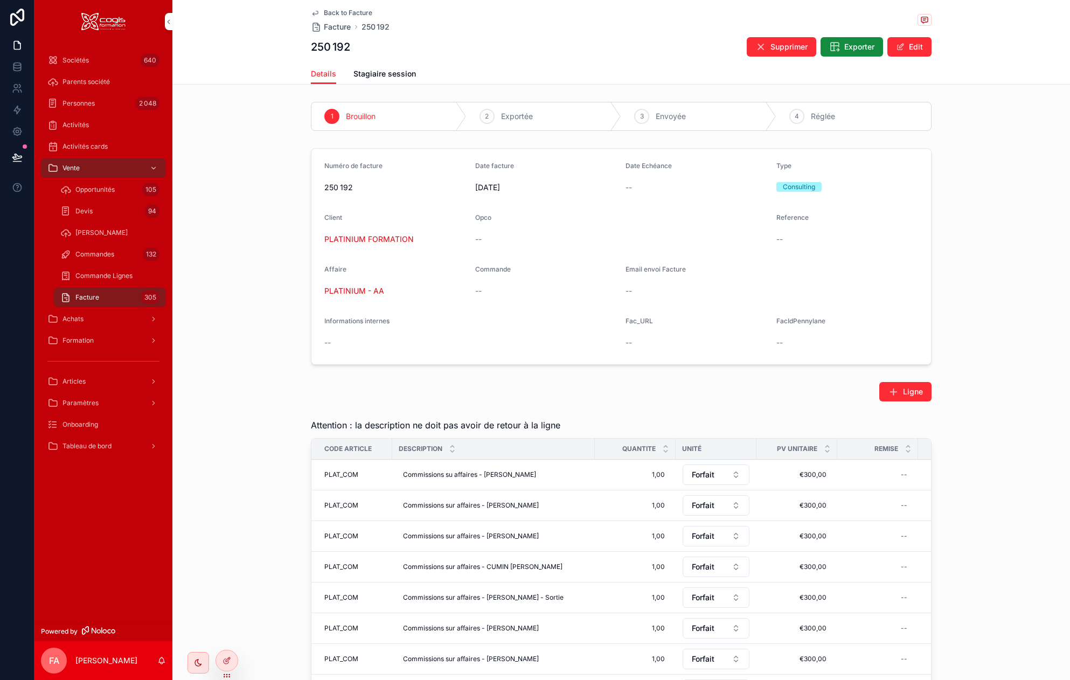
click at [865, 49] on span "scrollable content" at bounding box center [900, 47] width 9 height 9
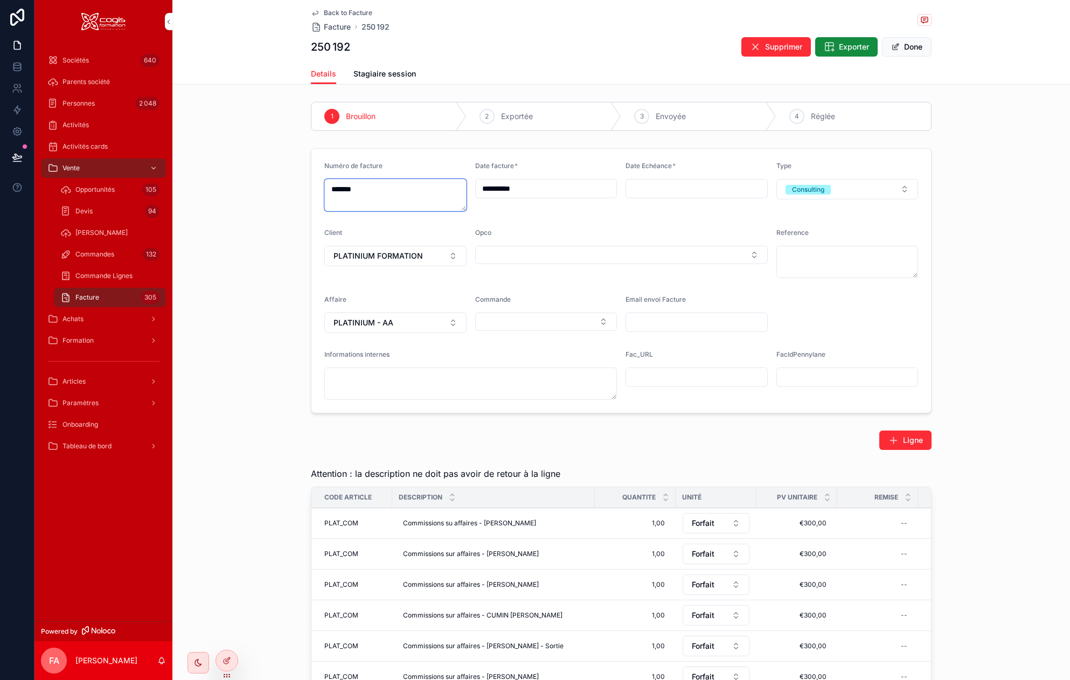
click at [329, 187] on textarea "*******" at bounding box center [395, 195] width 142 height 32
type textarea "********"
click at [865, 43] on span "scrollable content" at bounding box center [896, 47] width 9 height 9
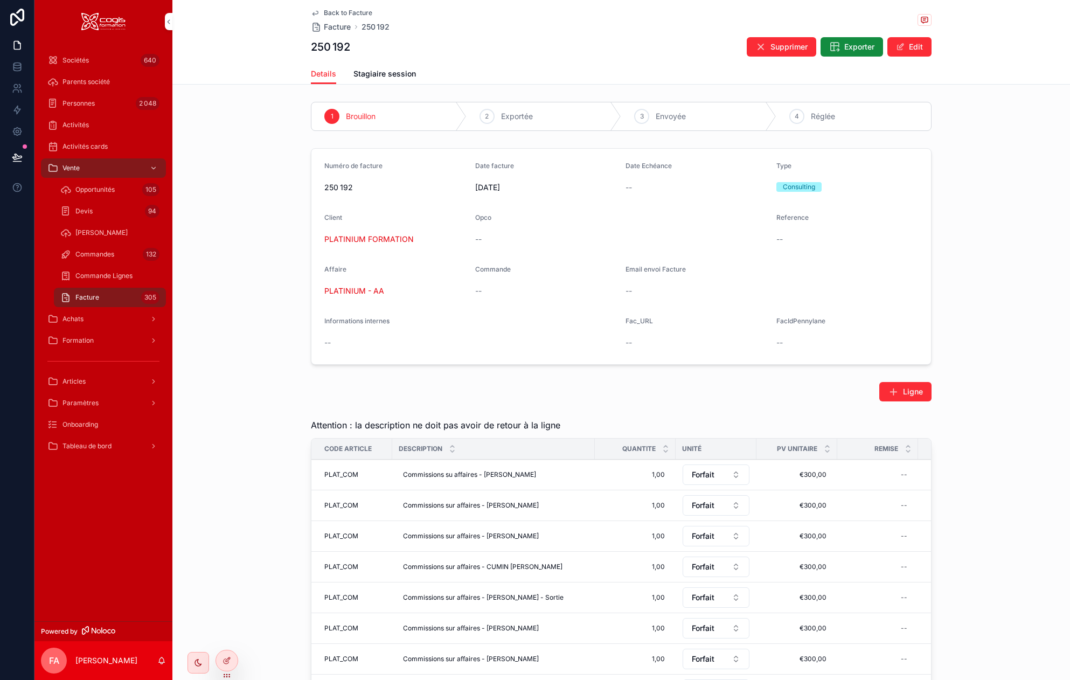
click at [314, 13] on icon "scrollable content" at bounding box center [315, 13] width 5 height 4
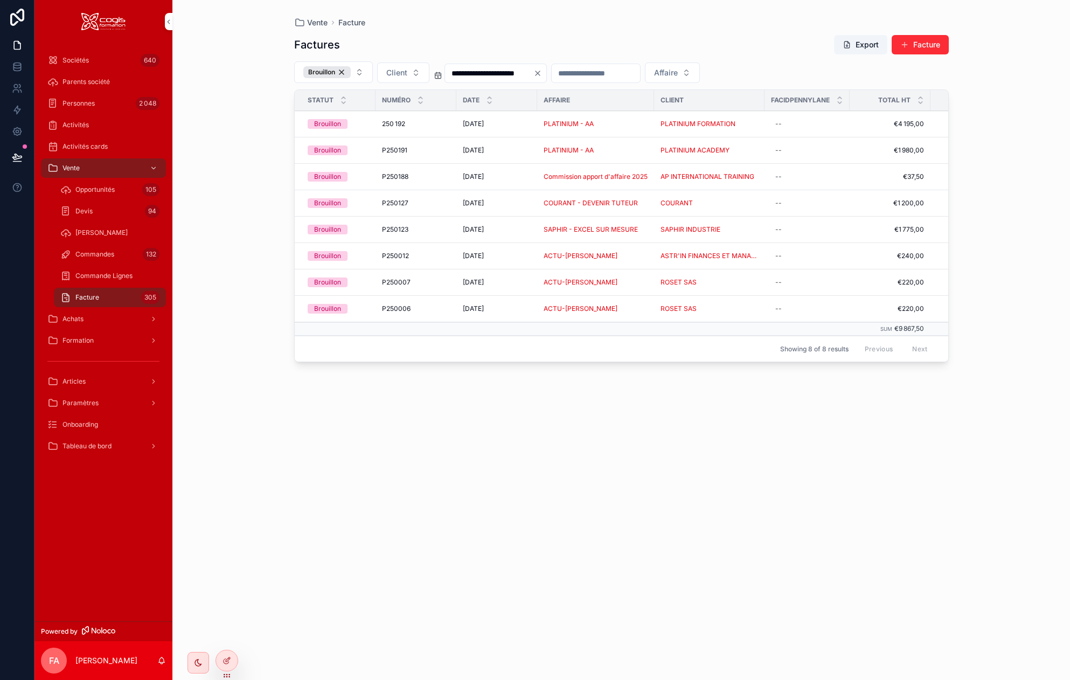
click at [521, 177] on div "[DATE] [DATE]" at bounding box center [497, 176] width 68 height 9
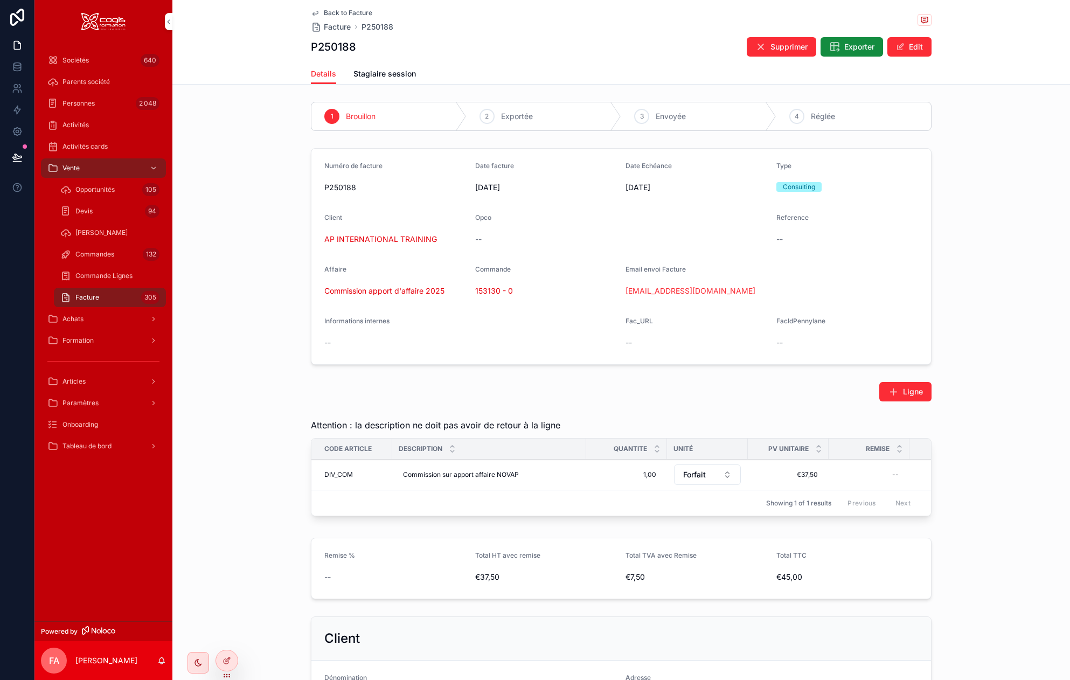
click at [855, 52] on span "Exporter" at bounding box center [860, 47] width 30 height 11
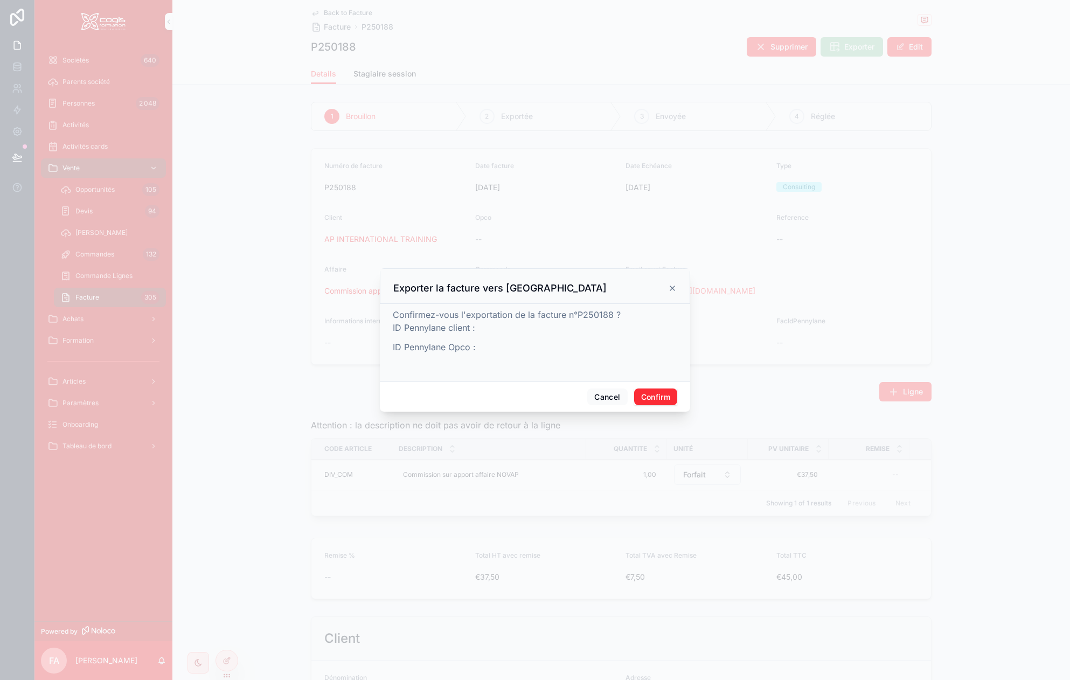
click at [658, 397] on button "Confirm" at bounding box center [655, 397] width 43 height 17
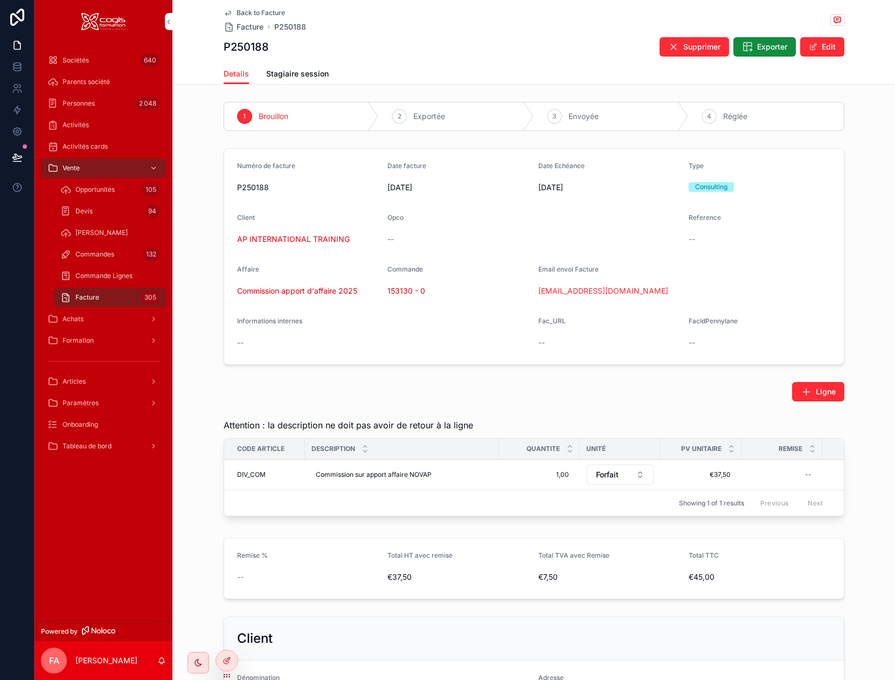
click at [264, 240] on span "AP INTERNATIONAL TRAINING" at bounding box center [293, 239] width 113 height 11
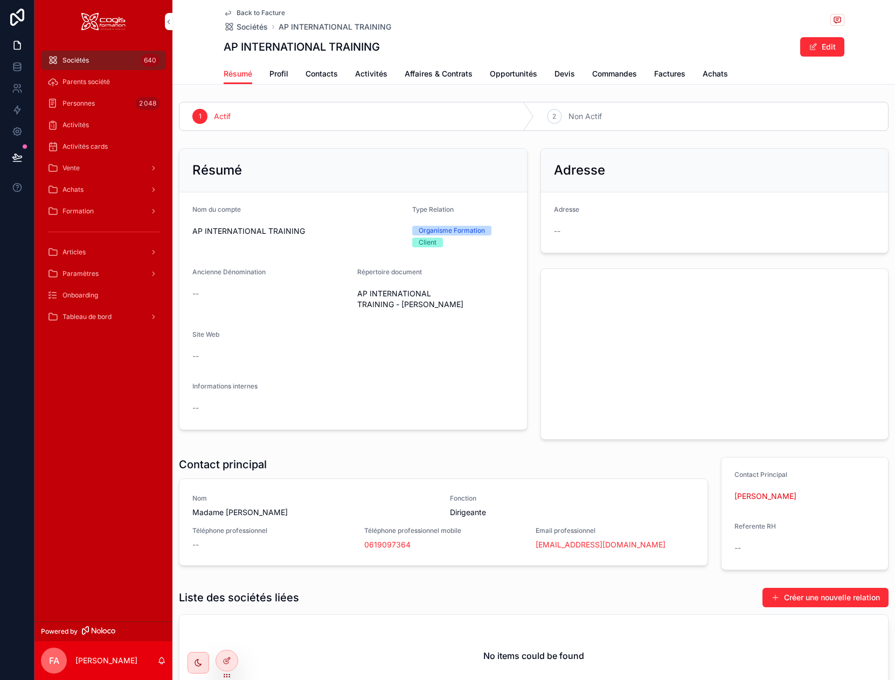
click at [276, 75] on span "Profil" at bounding box center [279, 73] width 19 height 11
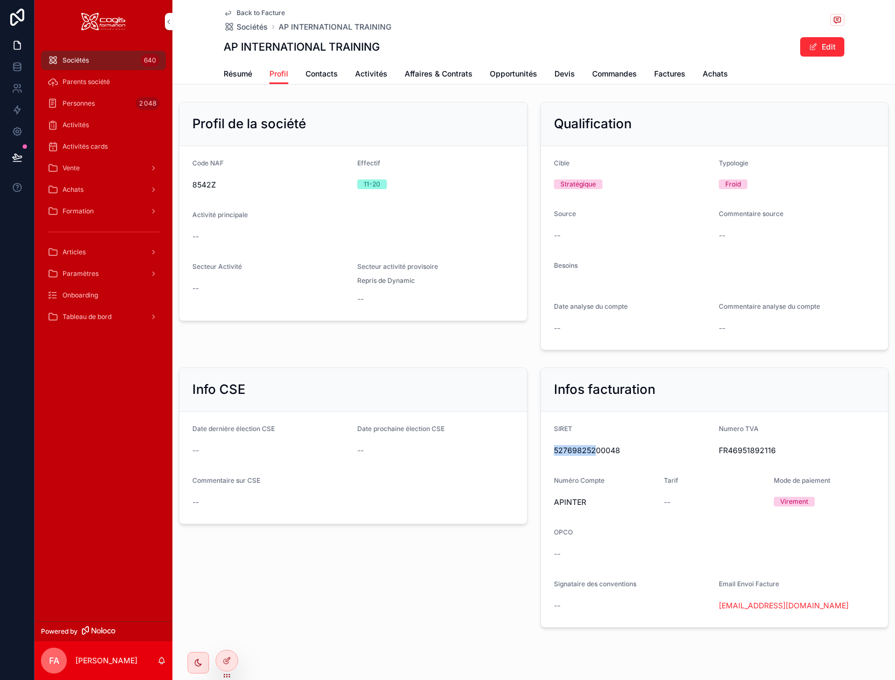
drag, startPoint x: 590, startPoint y: 453, endPoint x: 546, endPoint y: 455, distance: 43.7
click at [546, 455] on form "SIRET 52769825200048 Numero TVA FR46951892116 Numéro Compte APINTER Tarif -- Mo…" at bounding box center [715, 520] width 348 height 216
copy span "527698252"
click at [322, 75] on span "Contacts" at bounding box center [322, 73] width 32 height 11
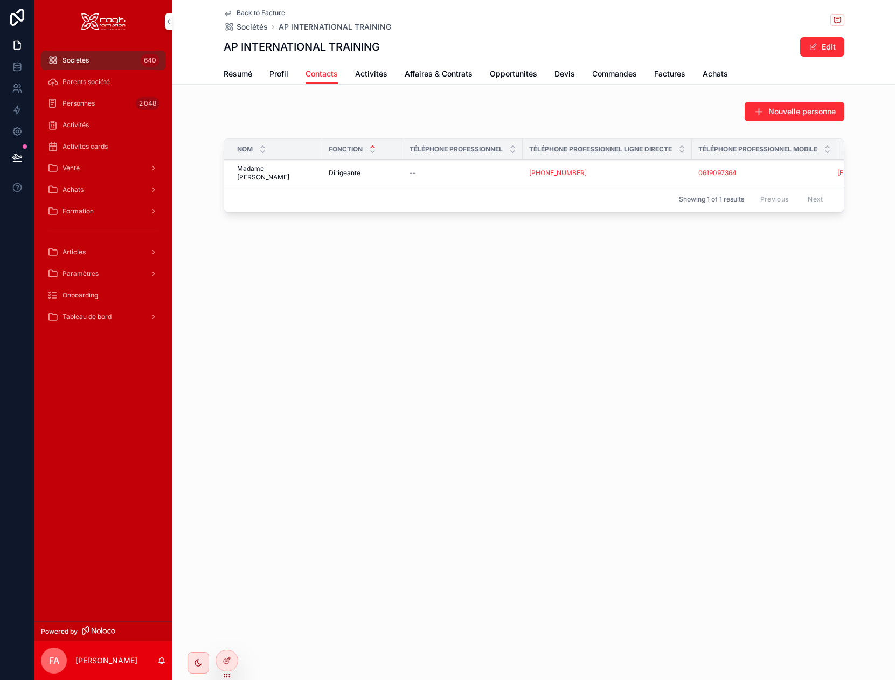
click at [388, 170] on div "Dirigeante Dirigeante" at bounding box center [363, 173] width 68 height 9
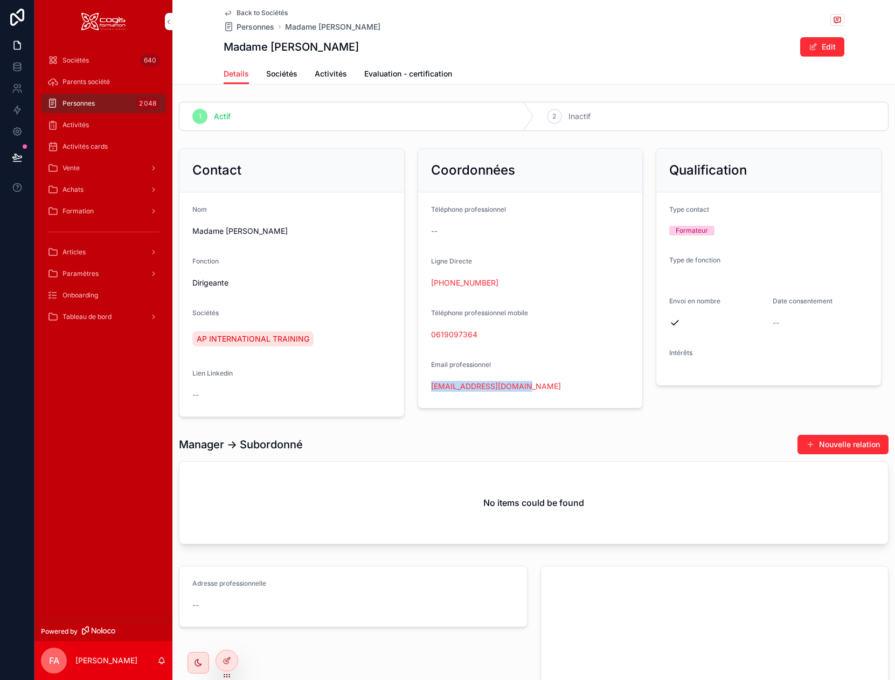
drag, startPoint x: 552, startPoint y: 385, endPoint x: 429, endPoint y: 396, distance: 123.3
click at [429, 396] on form "Téléphone professionnel -- Ligne Directe [PHONE_NUMBER] Téléphone professionnel…" at bounding box center [530, 300] width 225 height 216
copy link "[EMAIL_ADDRESS][DOMAIN_NAME]"
click at [226, 13] on icon "scrollable content" at bounding box center [227, 13] width 5 height 4
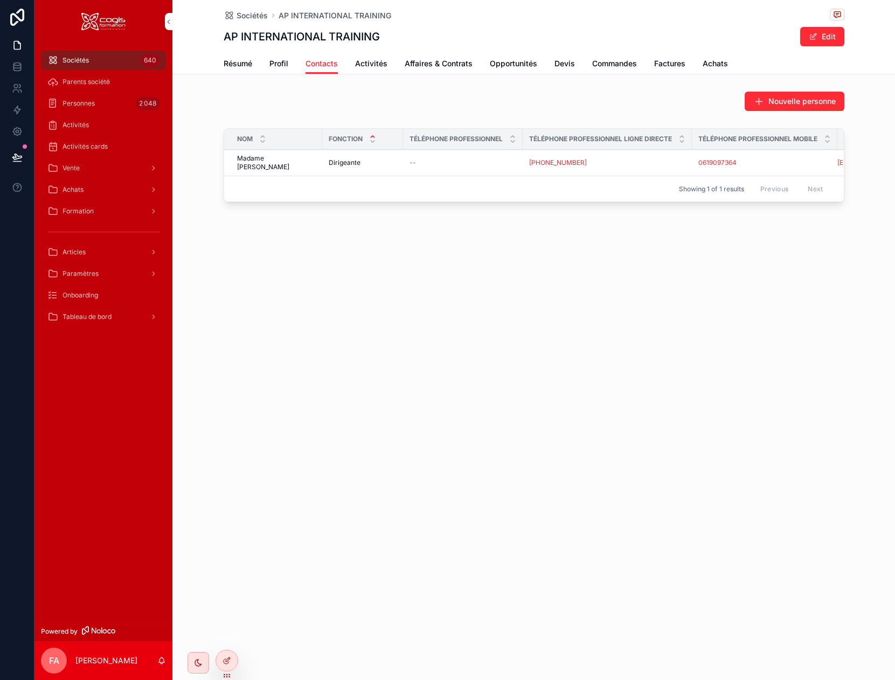
click at [69, 168] on span "Vente" at bounding box center [71, 168] width 17 height 9
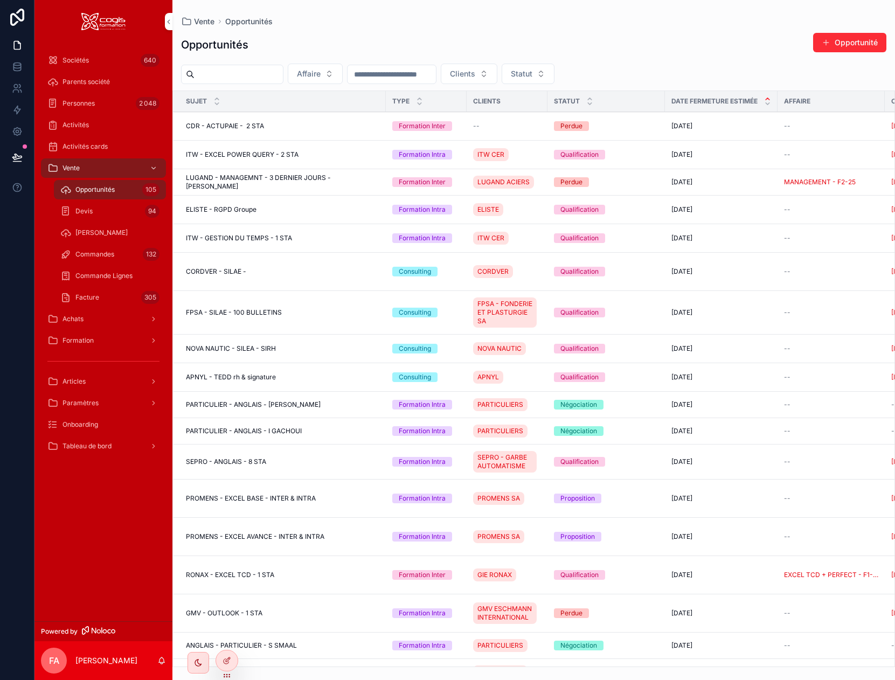
click at [78, 297] on span "Facture" at bounding box center [87, 297] width 24 height 9
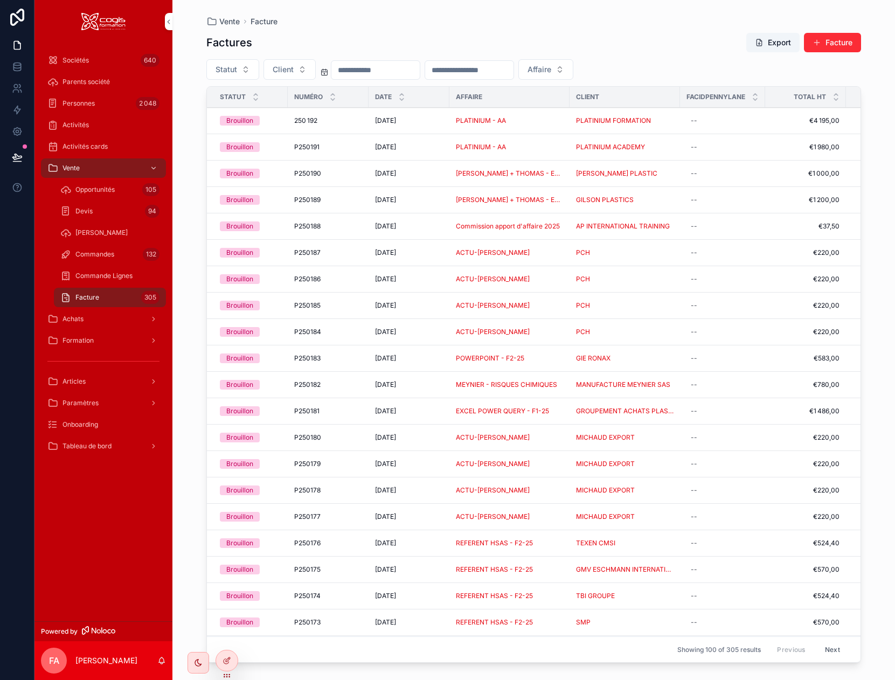
click at [372, 62] on div "scrollable content" at bounding box center [375, 69] width 89 height 19
click at [371, 66] on input "scrollable content" at bounding box center [375, 70] width 88 height 15
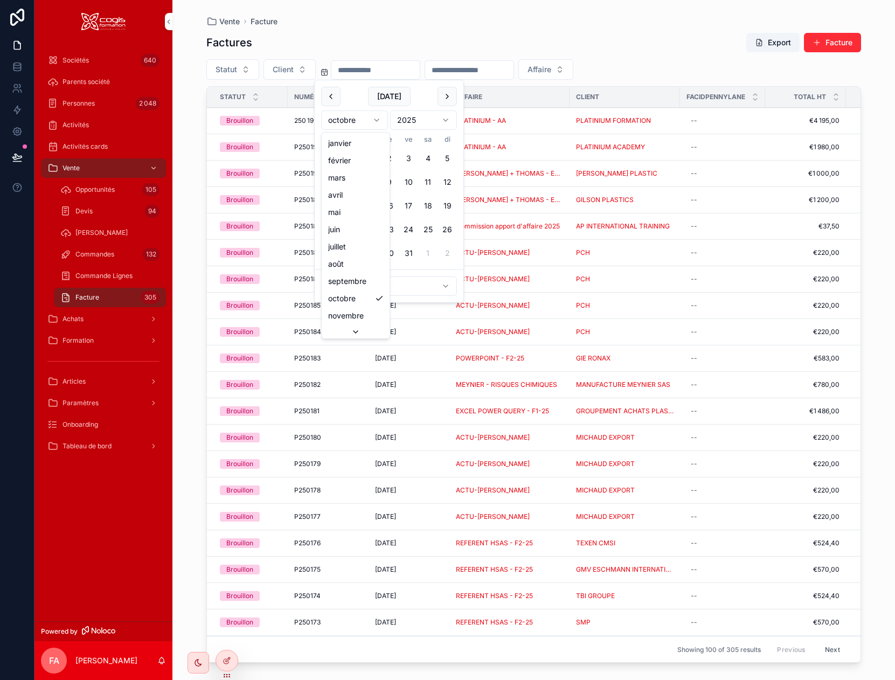
click at [361, 120] on html "Sociétés 640 Parents société Personnes 2 048 Activités Activités cards Vente Op…" at bounding box center [447, 340] width 895 height 680
click at [334, 156] on button "1" at bounding box center [330, 158] width 19 height 19
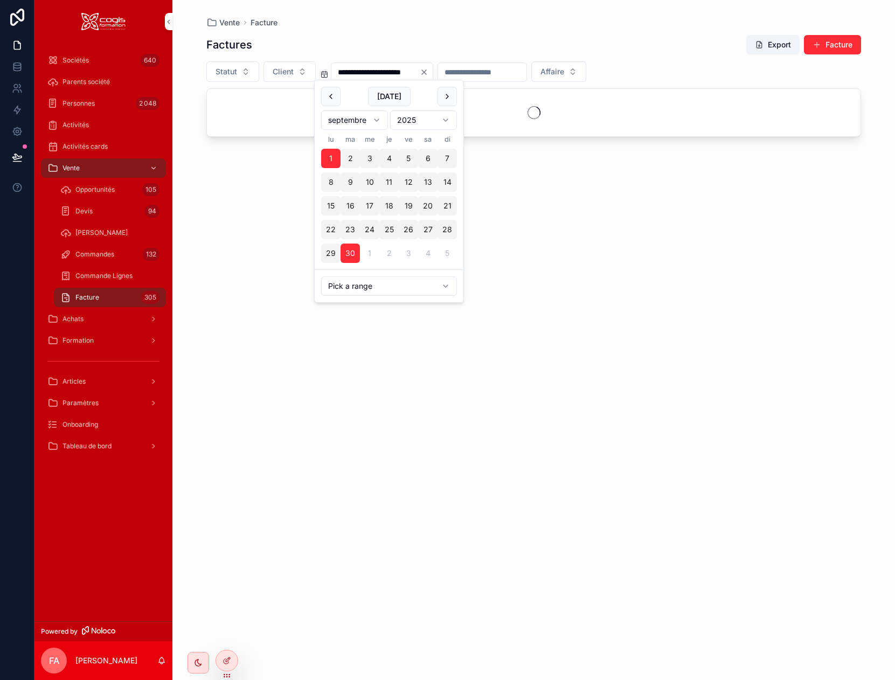
type input "**********"
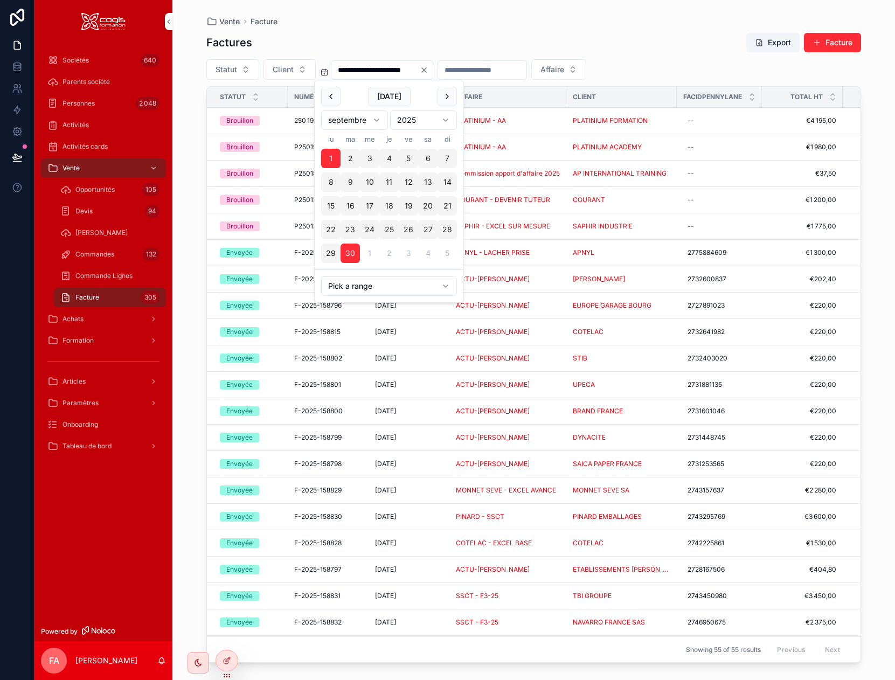
click at [651, 27] on div "**********" at bounding box center [533, 346] width 655 height 641
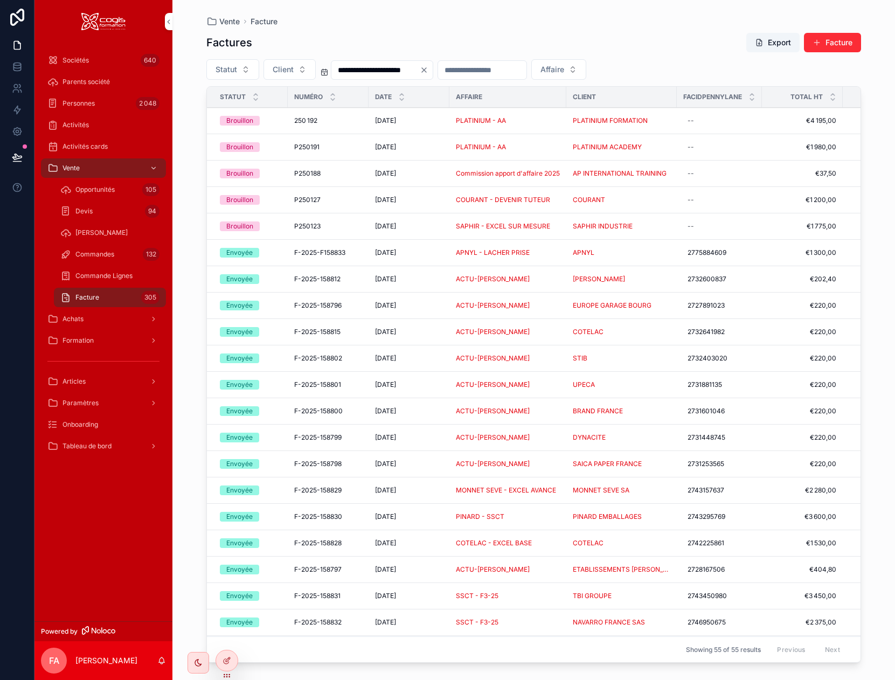
click at [243, 71] on button "Statut" at bounding box center [232, 69] width 53 height 20
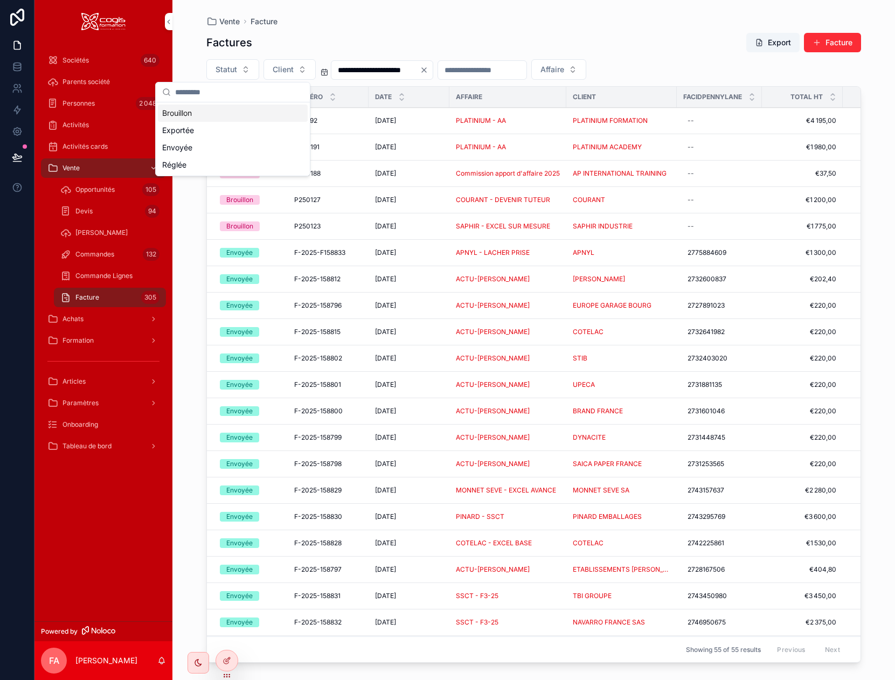
click at [180, 114] on div "Brouillon" at bounding box center [233, 113] width 150 height 17
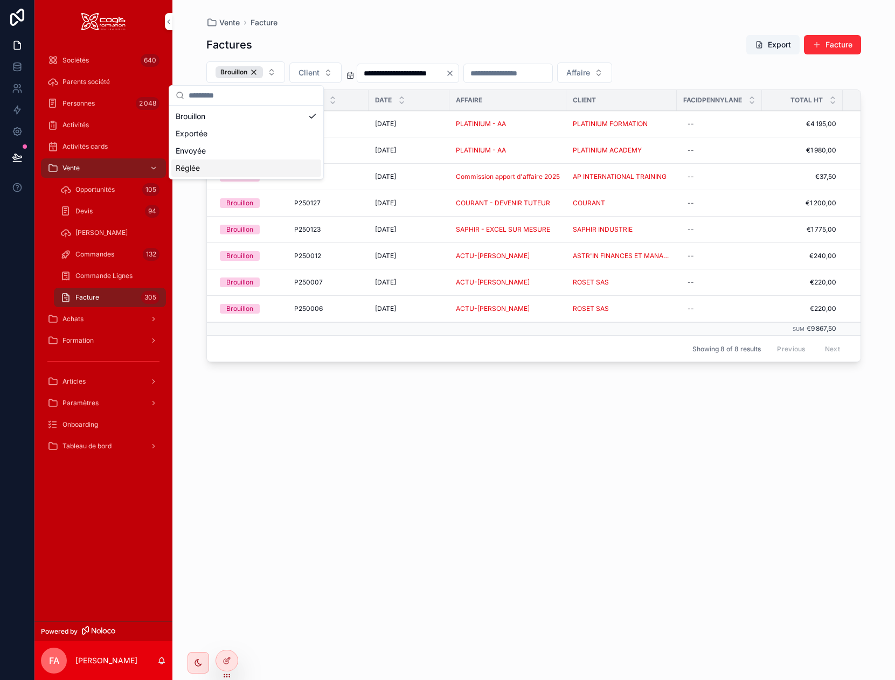
click at [519, 32] on div "**********" at bounding box center [533, 347] width 655 height 639
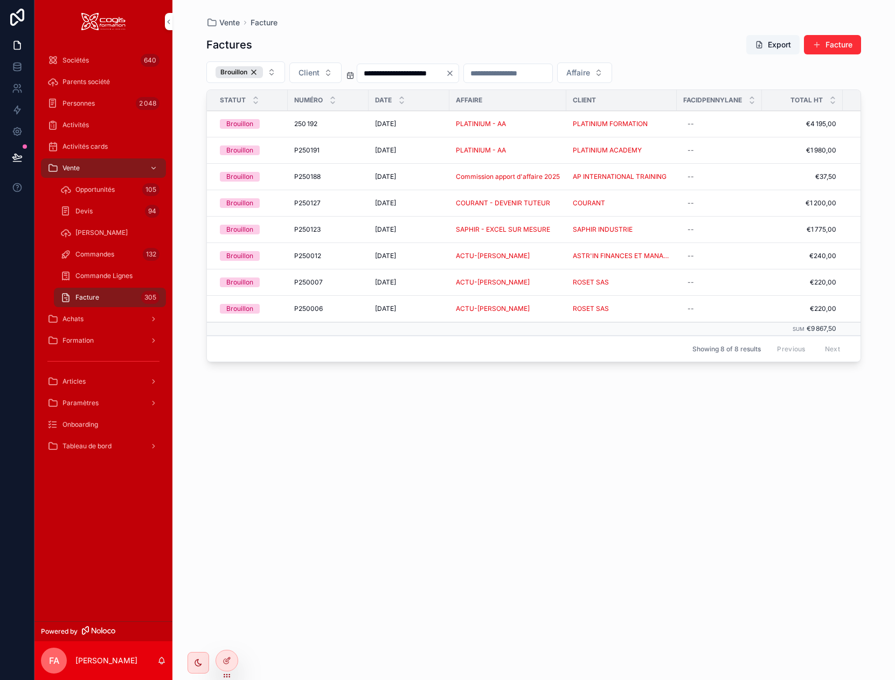
click at [437, 173] on div "[DATE] [DATE]" at bounding box center [409, 176] width 68 height 9
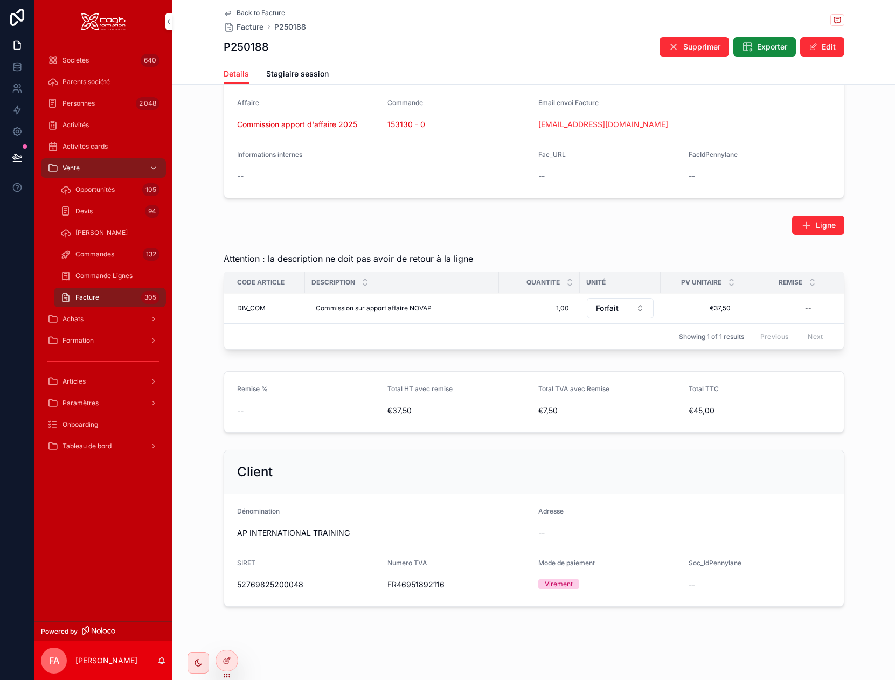
scroll to position [175, 0]
click at [819, 44] on button "Edit" at bounding box center [822, 46] width 44 height 19
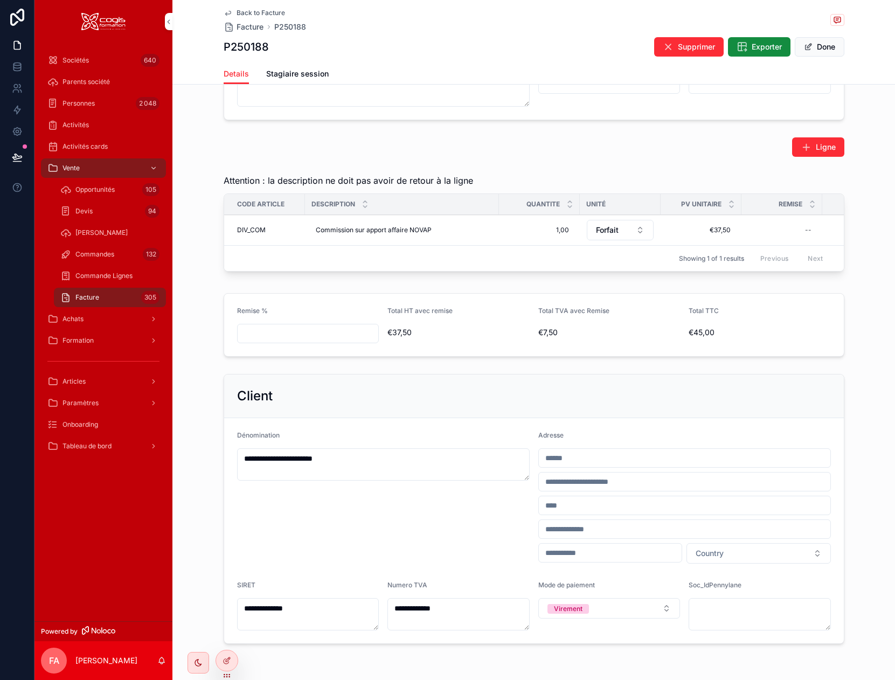
scroll to position [338, 0]
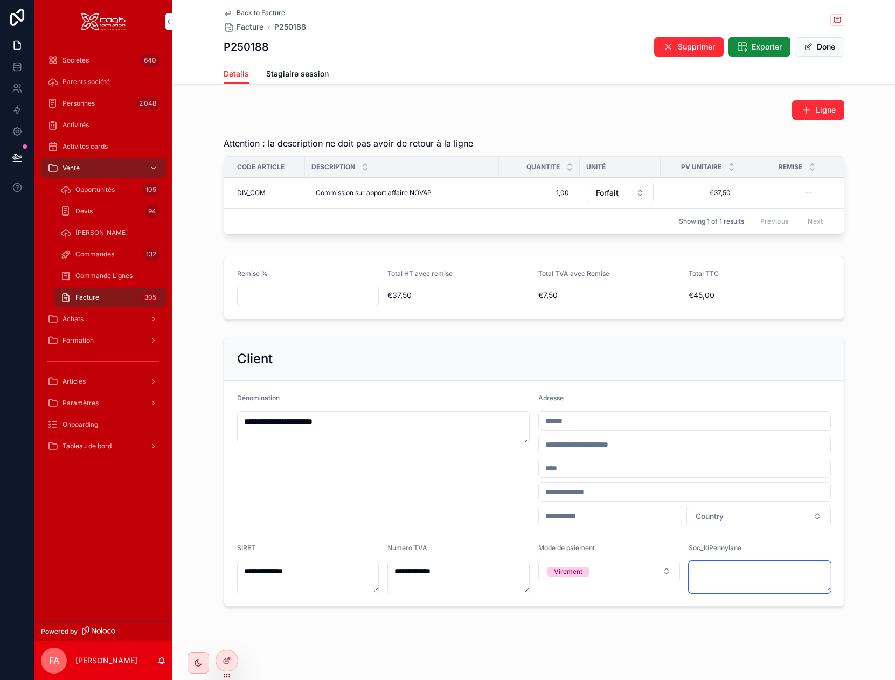
click at [740, 581] on textarea "scrollable content" at bounding box center [760, 577] width 142 height 32
paste textarea "*********"
type textarea "*********"
click at [711, 625] on div "**********" at bounding box center [533, 175] width 723 height 1011
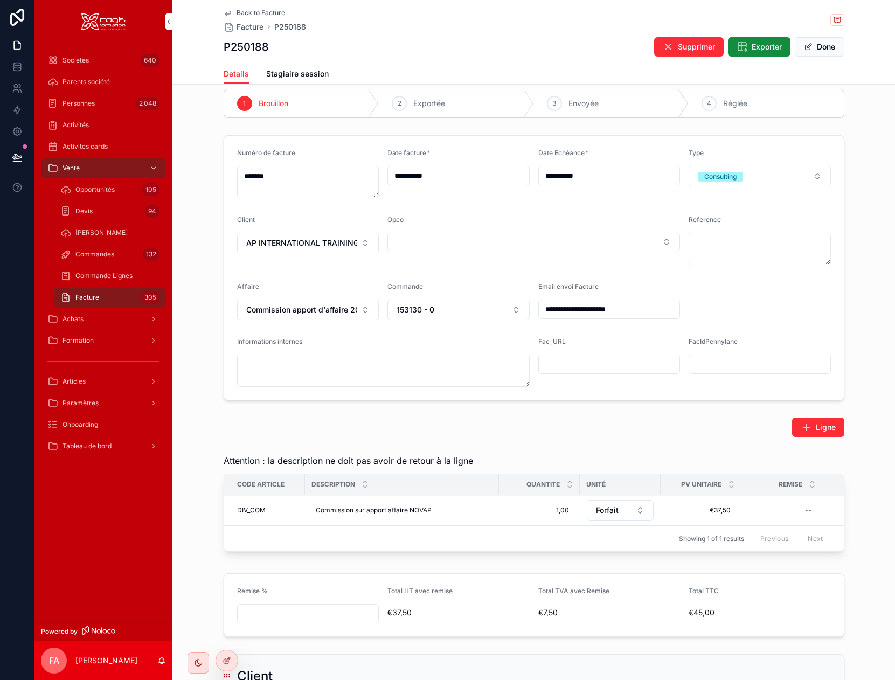
scroll to position [0, 0]
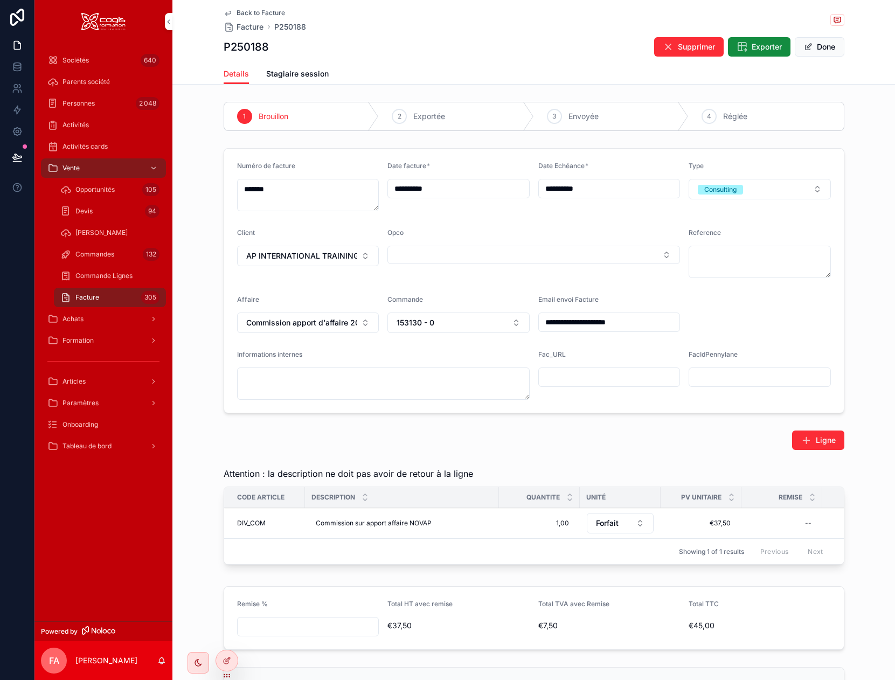
type textarea "**********"
type input "**********"
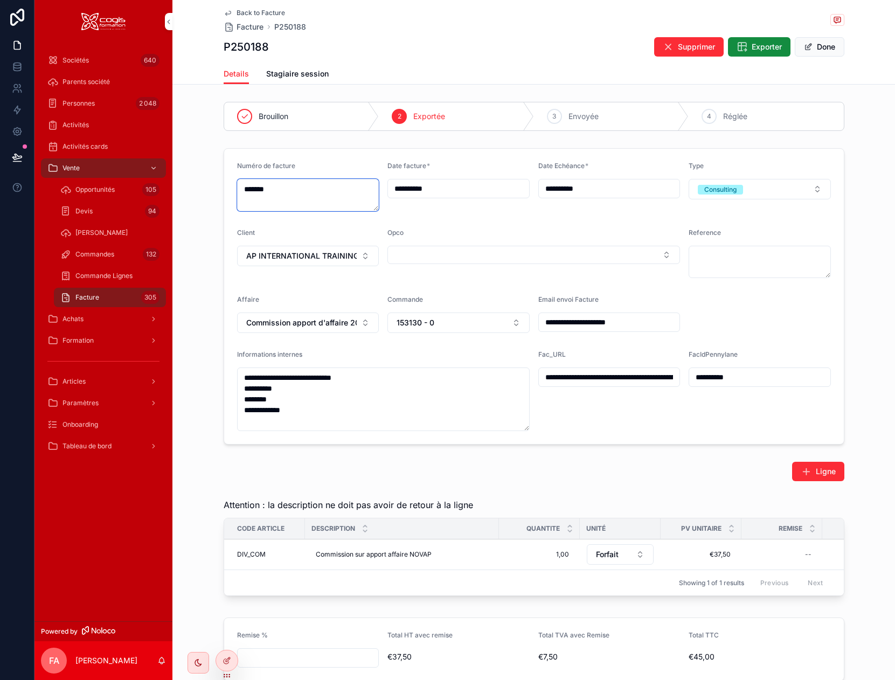
drag, startPoint x: 291, startPoint y: 183, endPoint x: 200, endPoint y: 163, distance: 92.7
click at [200, 163] on div "**********" at bounding box center [533, 296] width 723 height 305
paste textarea "******"
type textarea "**********"
click at [594, 116] on span "Envoyée" at bounding box center [584, 116] width 30 height 11
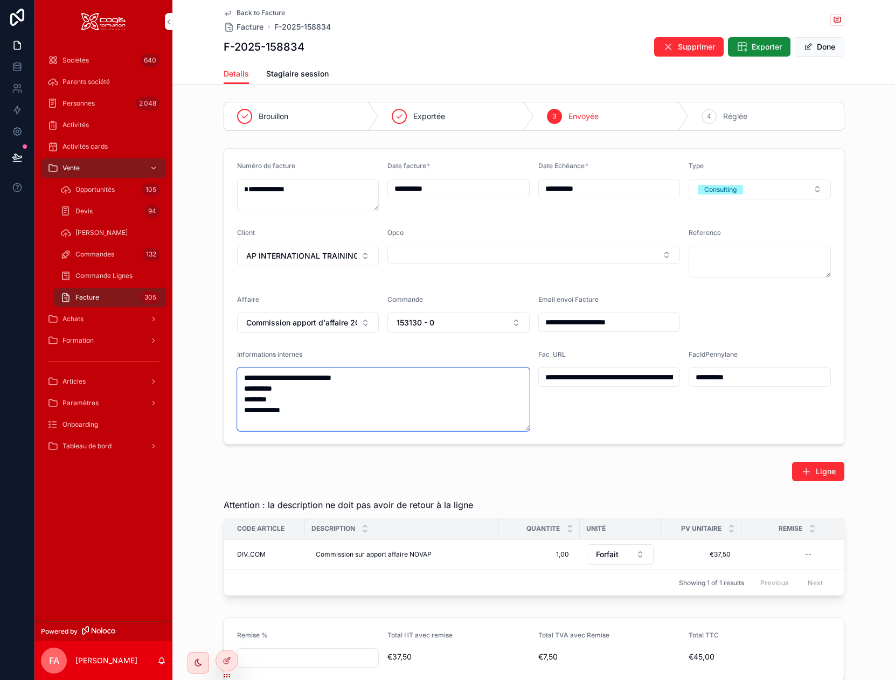
drag, startPoint x: 281, startPoint y: 412, endPoint x: 233, endPoint y: 365, distance: 67.8
click at [232, 370] on form "**********" at bounding box center [534, 296] width 620 height 295
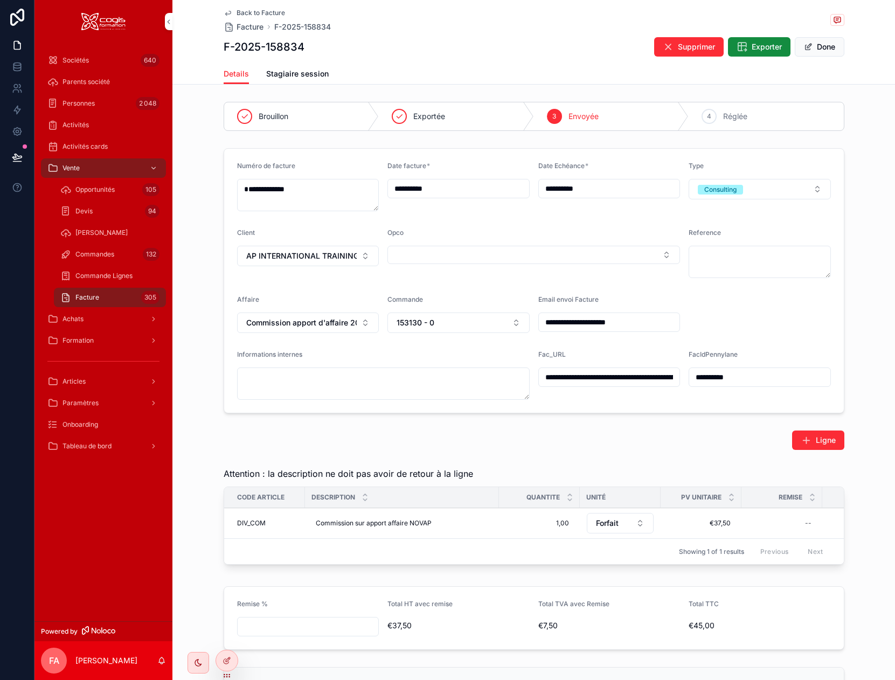
click at [820, 50] on button "Done" at bounding box center [820, 46] width 50 height 19
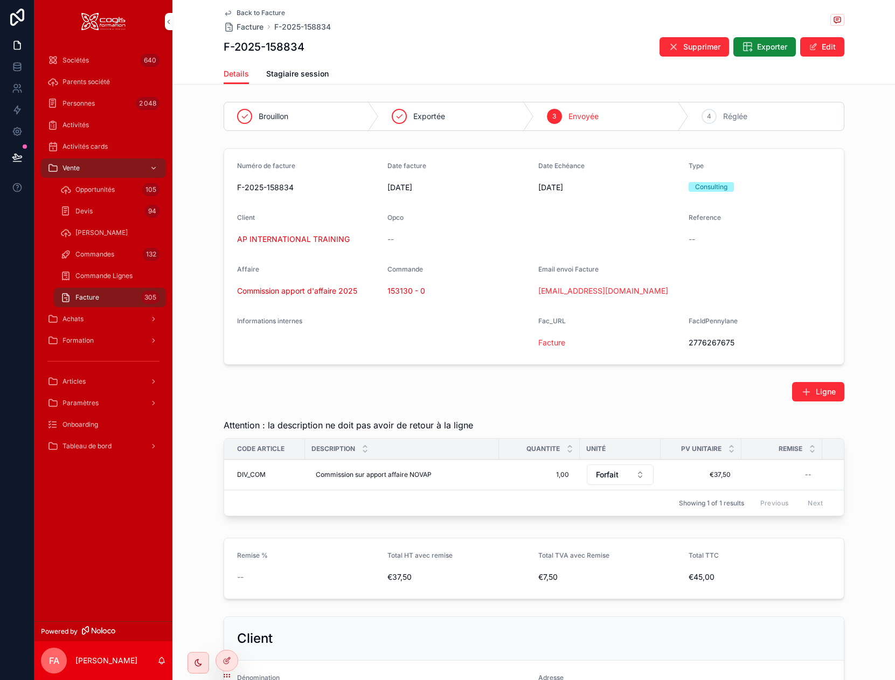
click at [224, 11] on icon "scrollable content" at bounding box center [228, 13] width 9 height 9
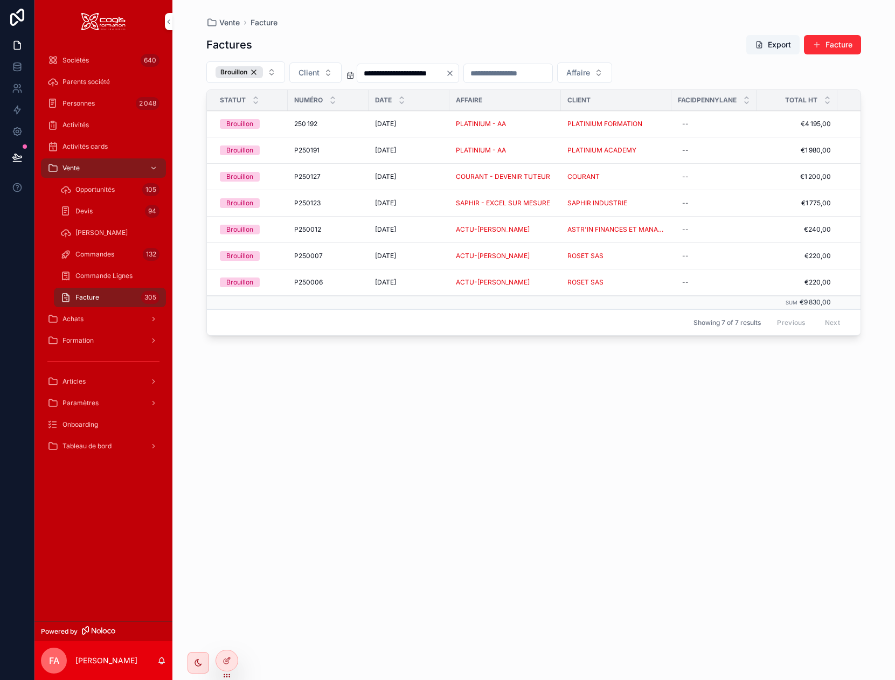
click at [427, 180] on div "[DATE] [DATE]" at bounding box center [409, 176] width 68 height 9
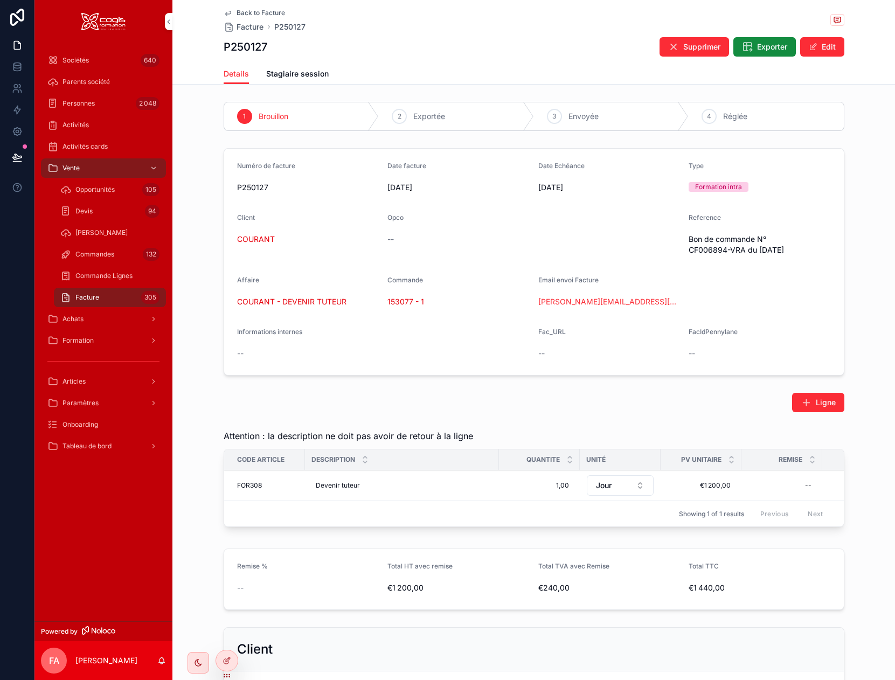
click at [768, 49] on span "Exporter" at bounding box center [772, 47] width 30 height 11
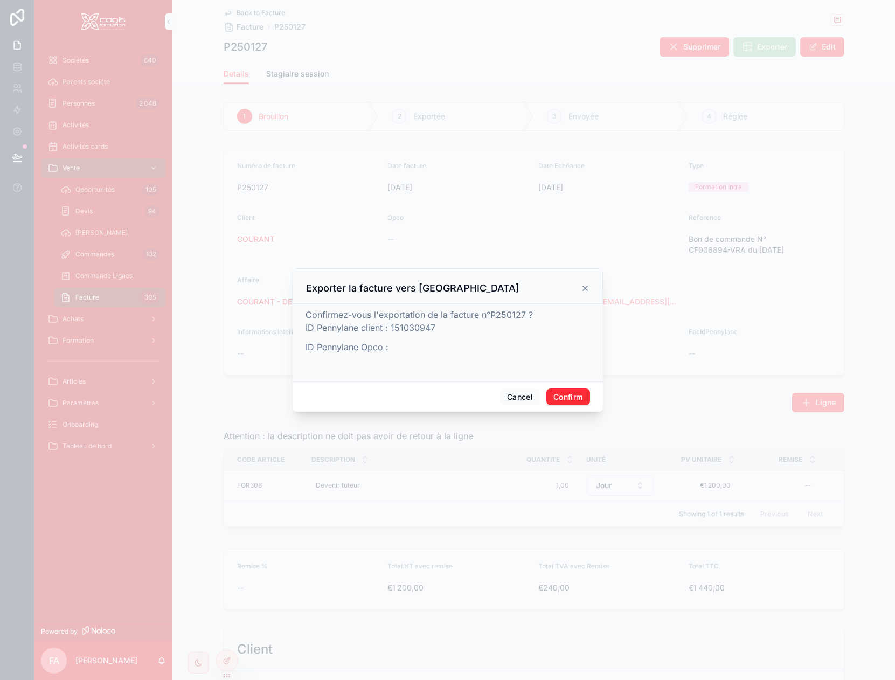
click at [569, 399] on button "Confirm" at bounding box center [568, 397] width 43 height 17
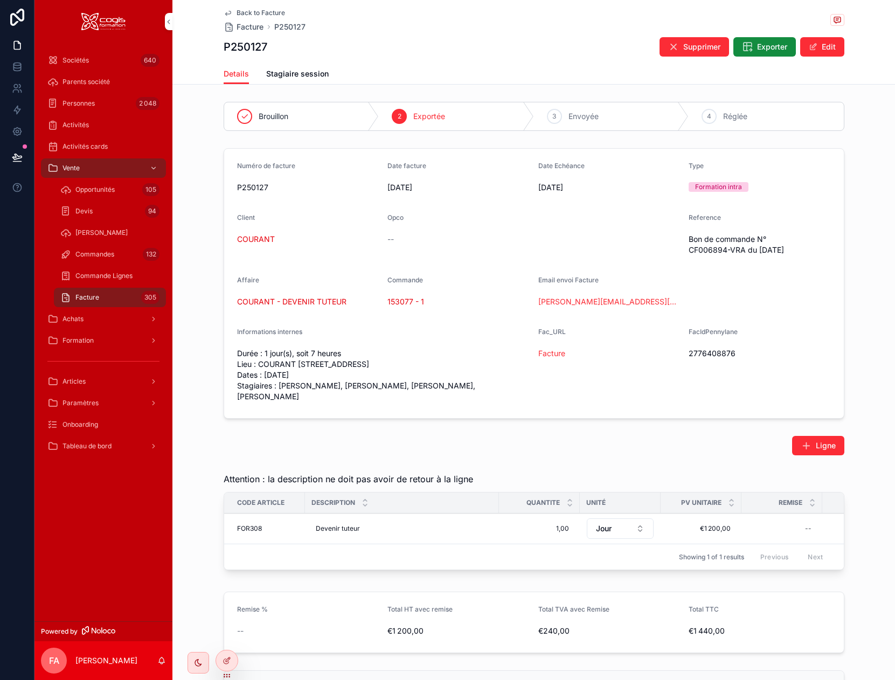
click at [224, 10] on icon "scrollable content" at bounding box center [228, 13] width 9 height 9
